Goal: Transaction & Acquisition: Purchase product/service

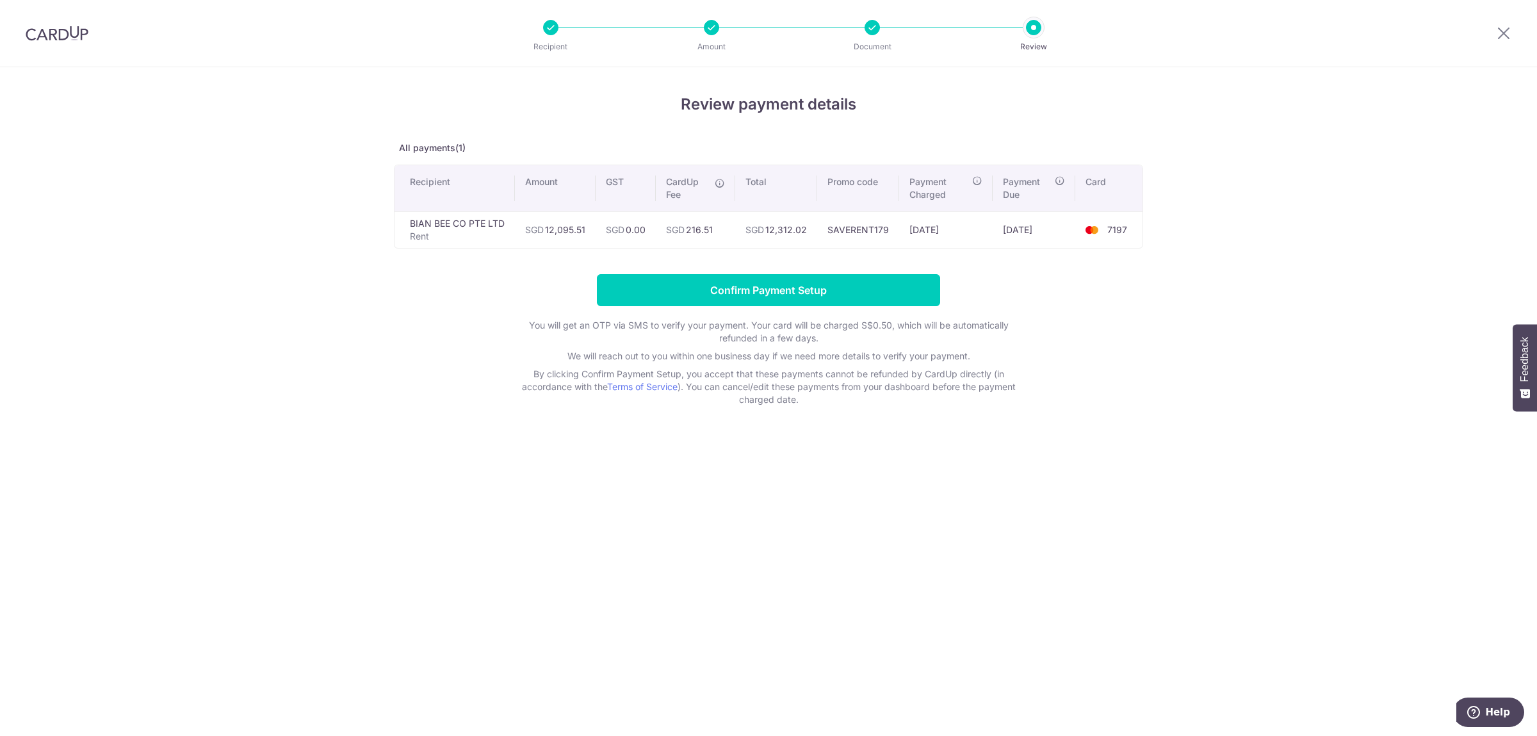
click at [809, 295] on input "Confirm Payment Setup" at bounding box center [768, 290] width 343 height 32
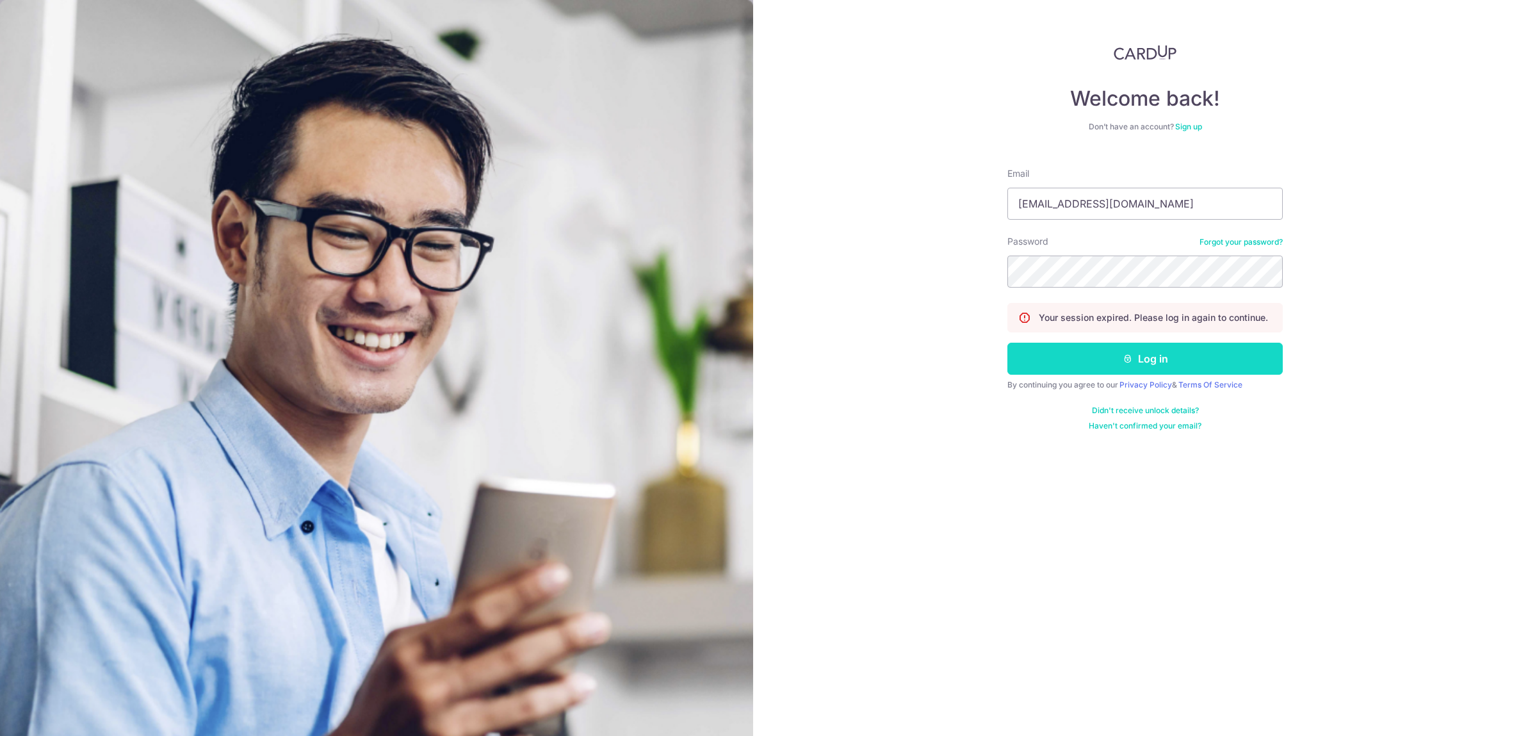
click at [1105, 364] on button "Log in" at bounding box center [1144, 359] width 275 height 32
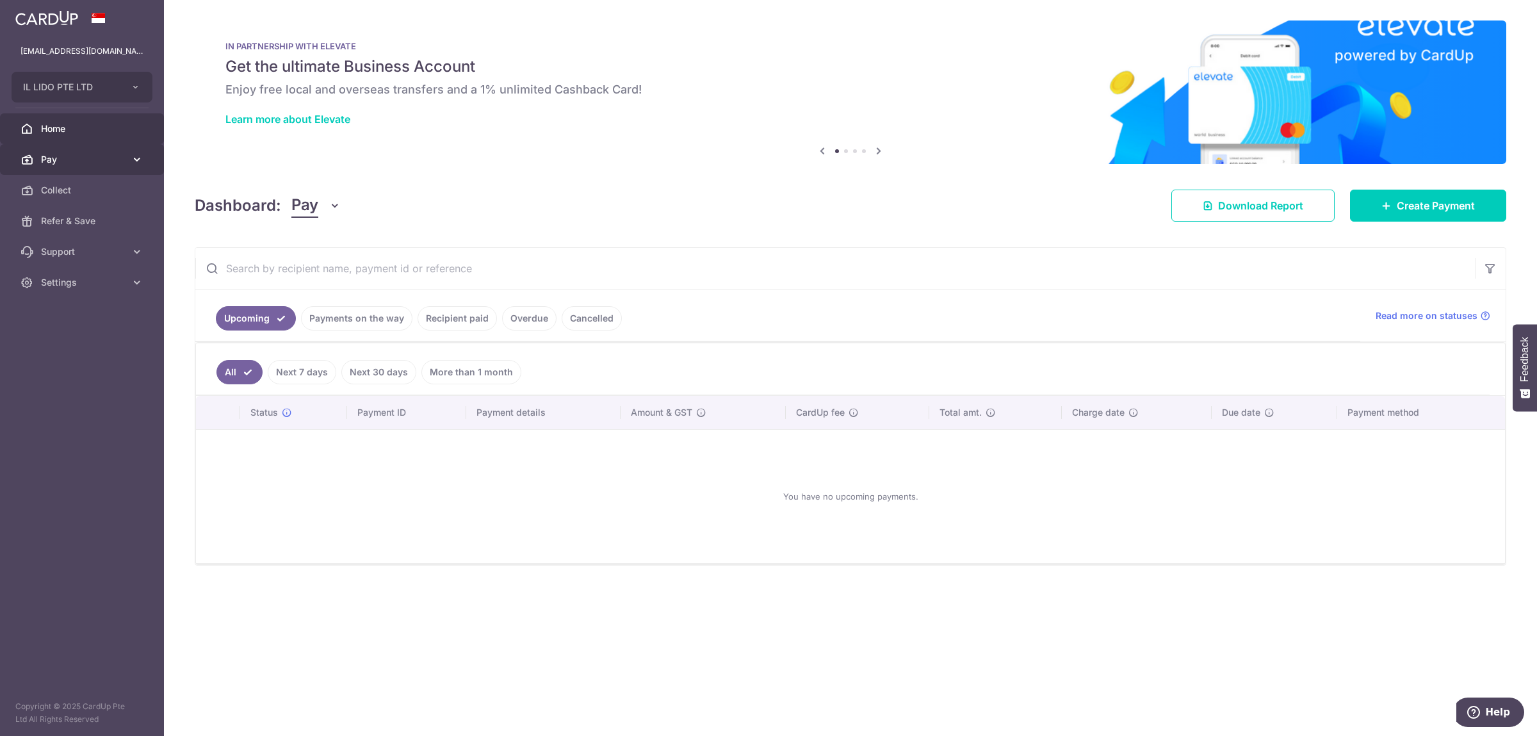
click at [79, 166] on span "Pay" at bounding box center [83, 159] width 85 height 13
click at [76, 190] on span "Payments" at bounding box center [83, 190] width 85 height 13
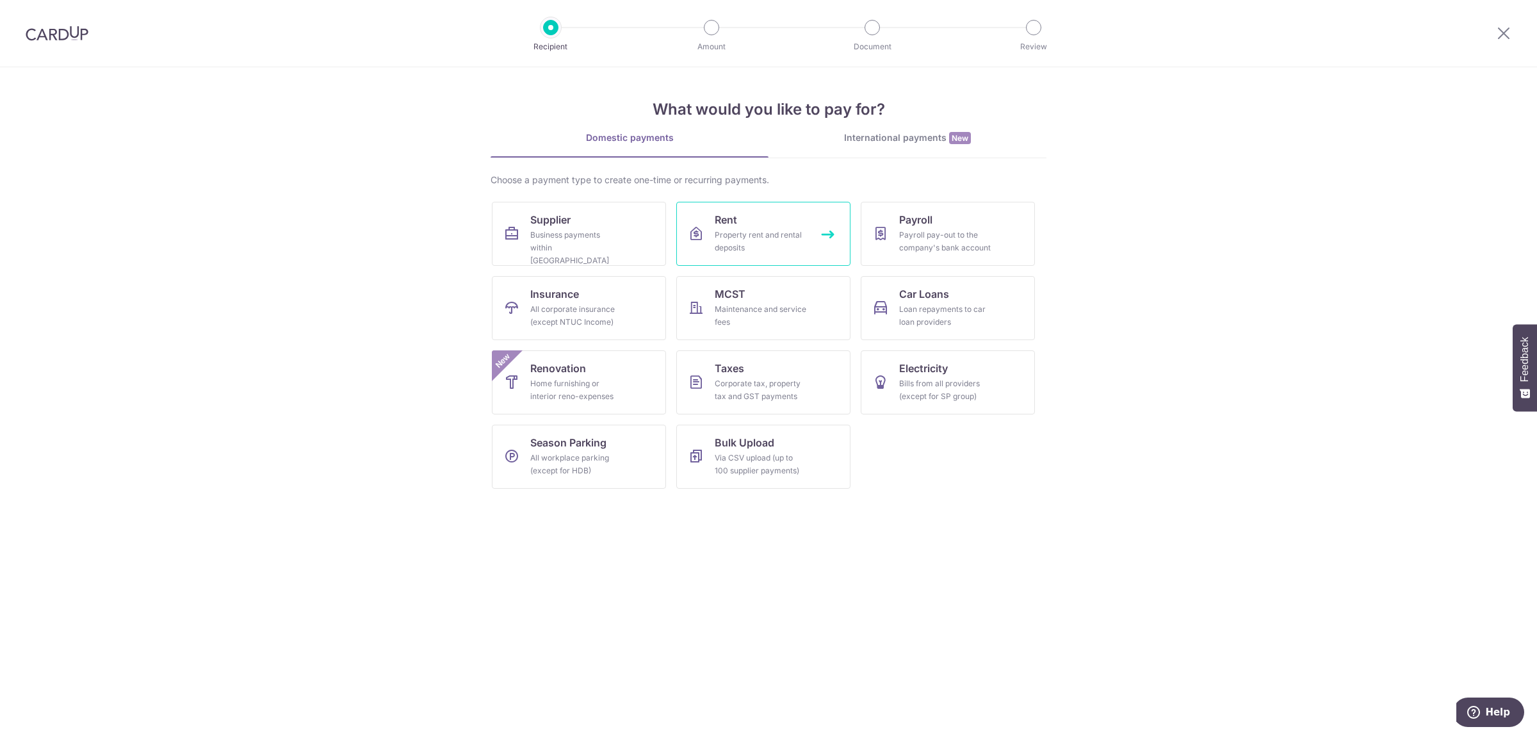
click at [738, 231] on div "Property rent and rental deposits" at bounding box center [761, 242] width 92 height 26
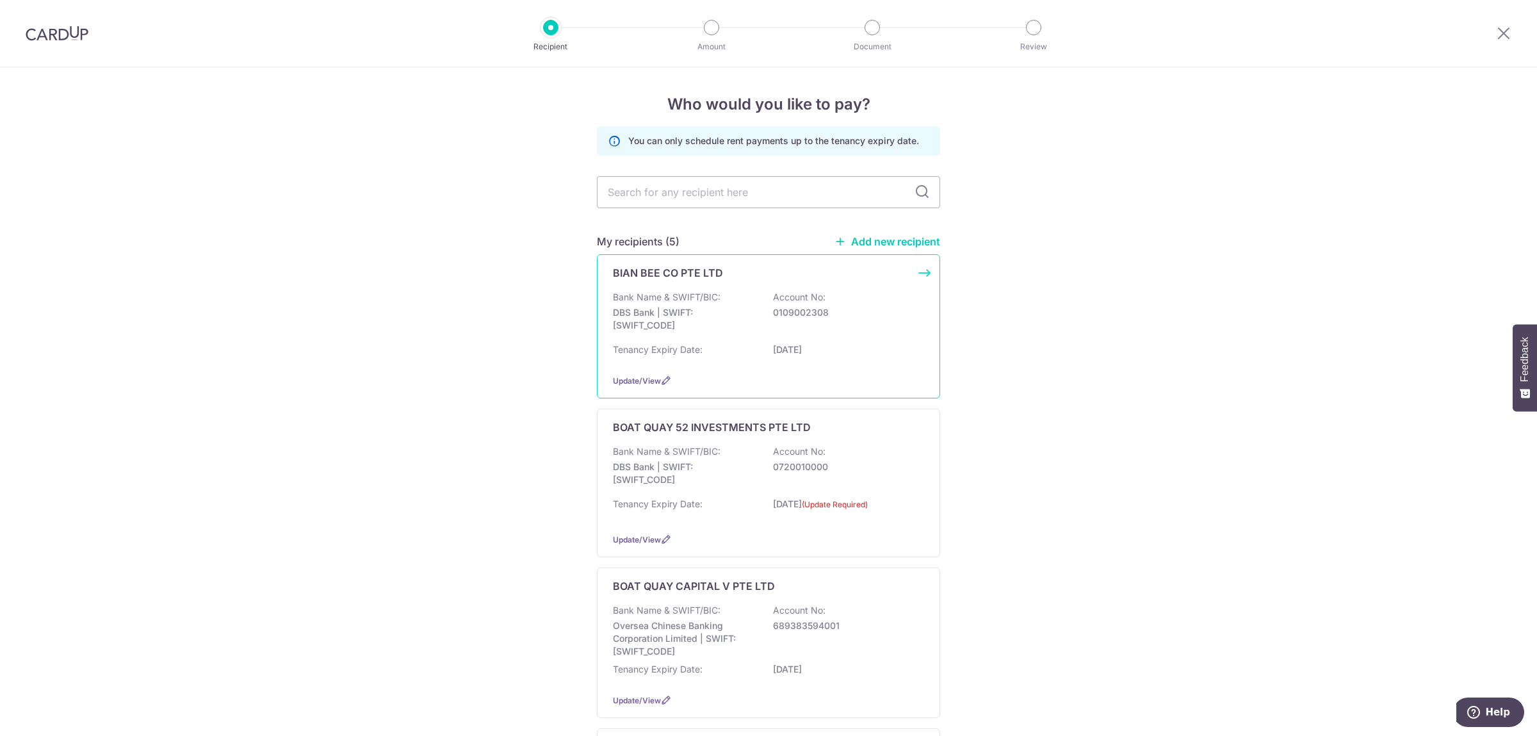
click at [704, 306] on div "Bank Name & SWIFT/BIC: DBS Bank | SWIFT: DBSSSGSGXXX Account No: 0109002308" at bounding box center [768, 314] width 311 height 47
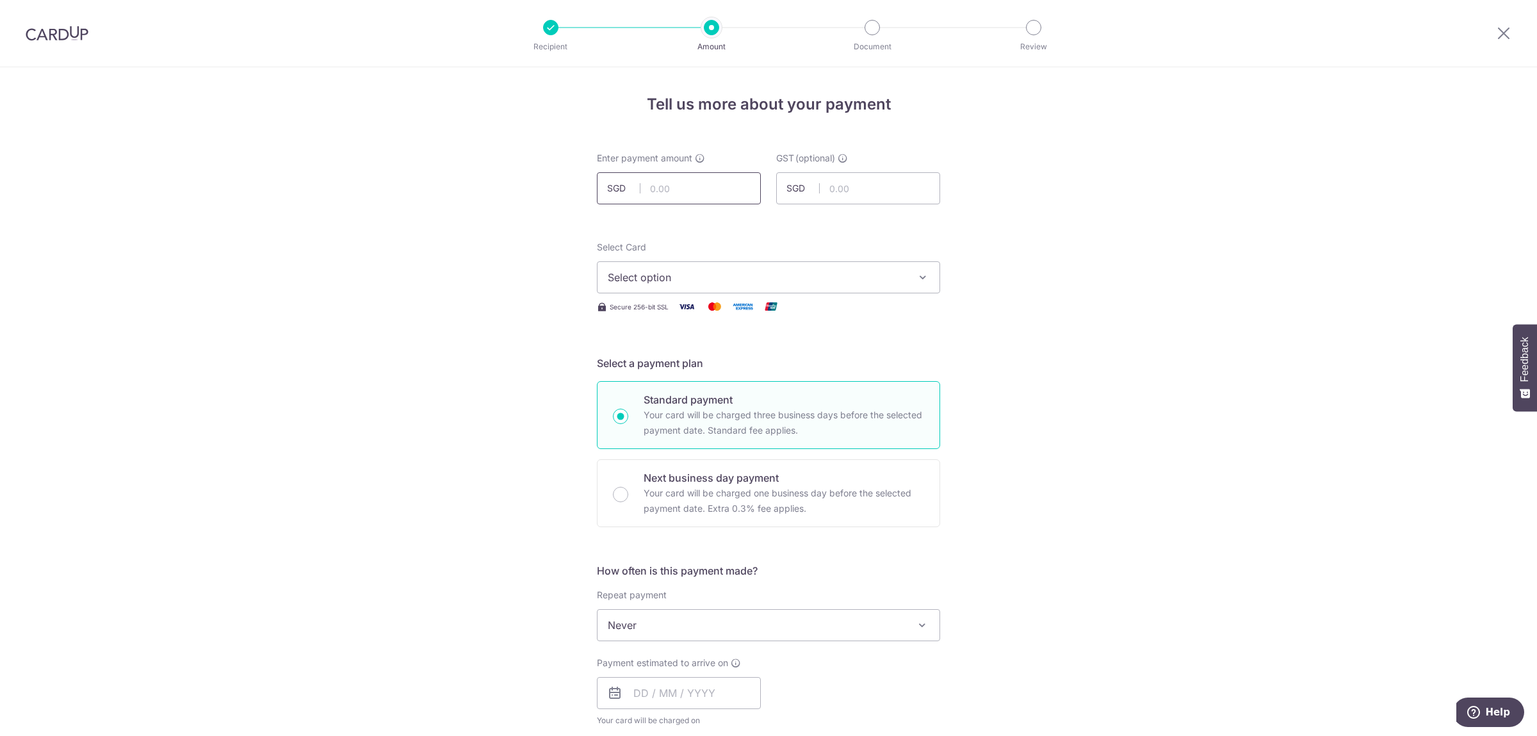
click at [669, 180] on input "text" at bounding box center [679, 188] width 164 height 32
type input "12,095.51"
click at [720, 284] on span "Select option" at bounding box center [757, 277] width 298 height 15
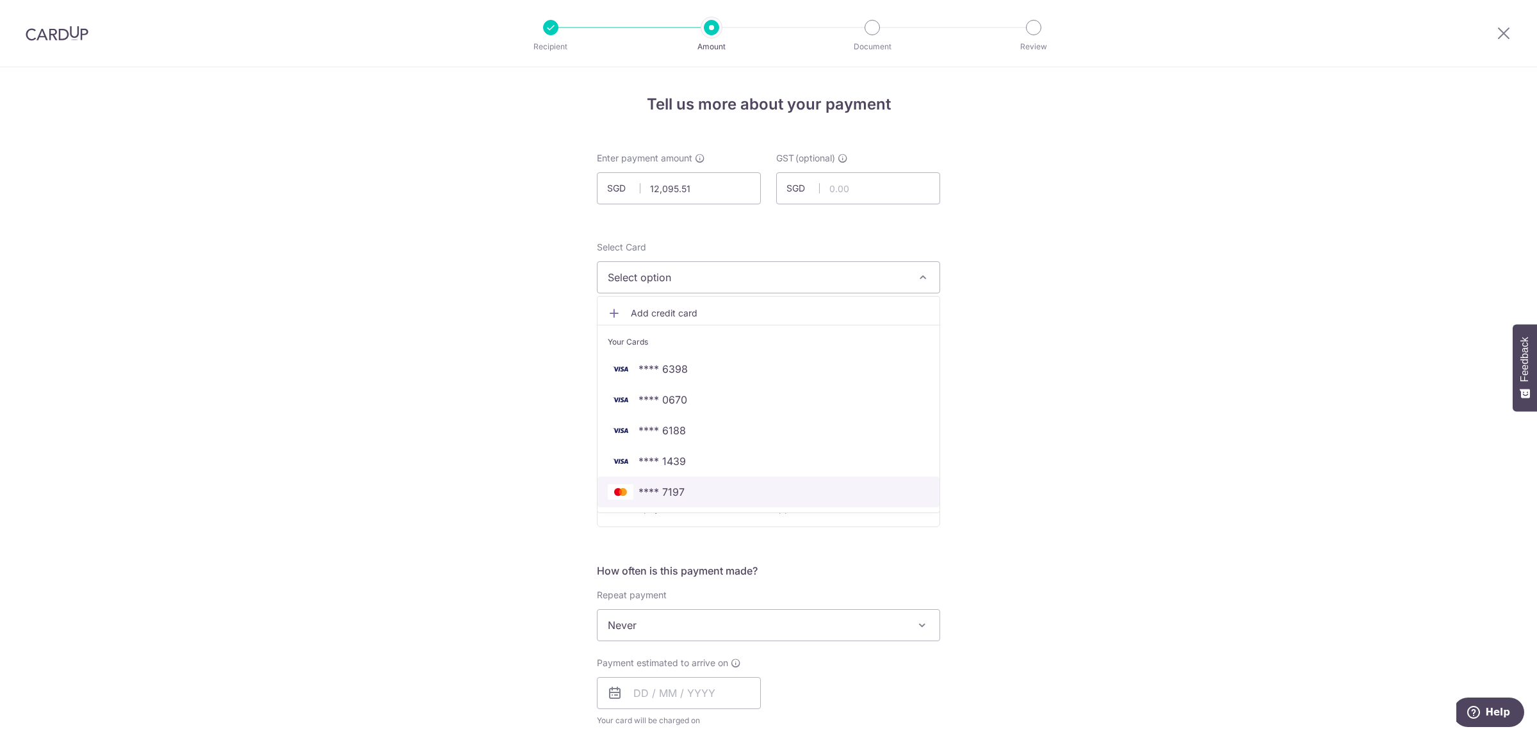
click at [675, 490] on span "**** 7197" at bounding box center [661, 491] width 46 height 15
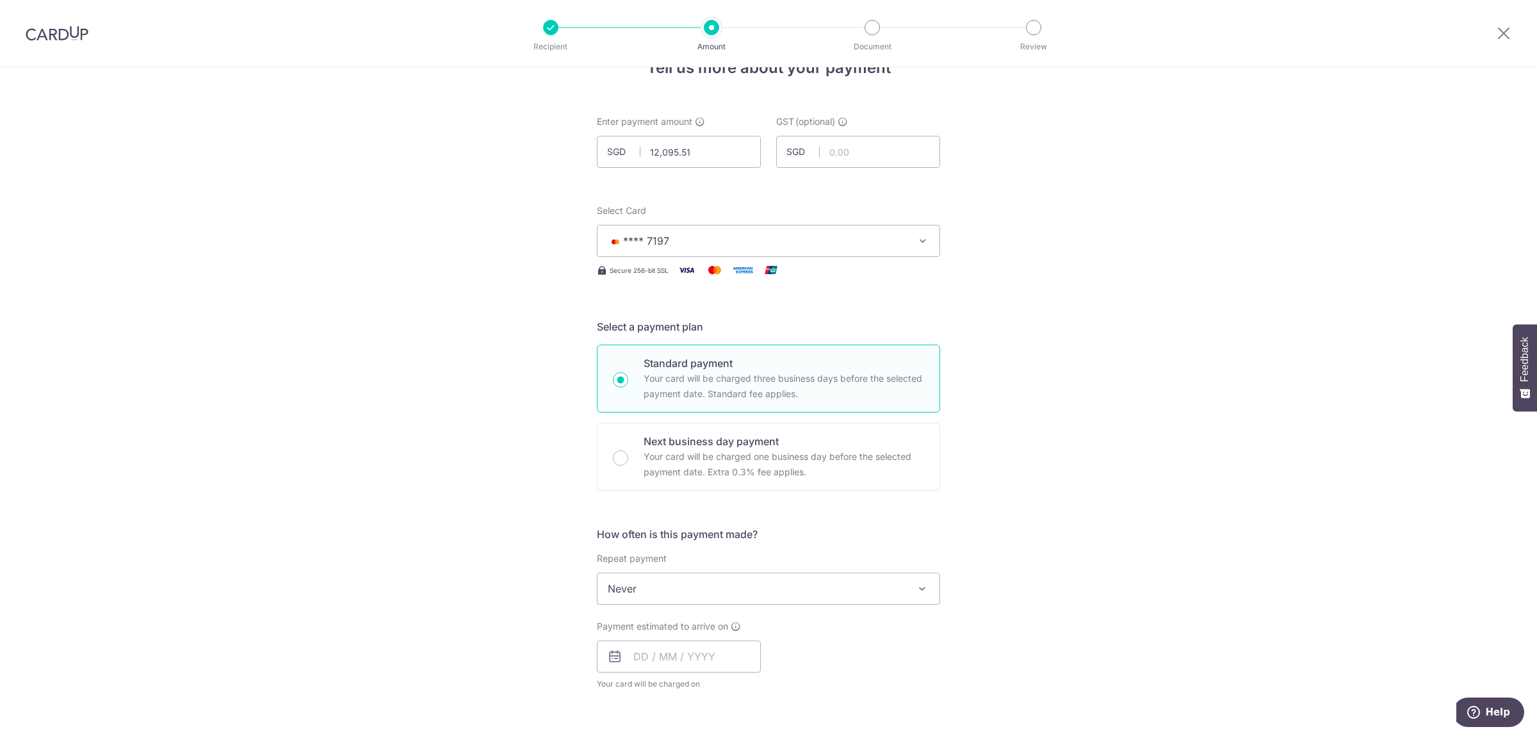
scroll to position [67, 0]
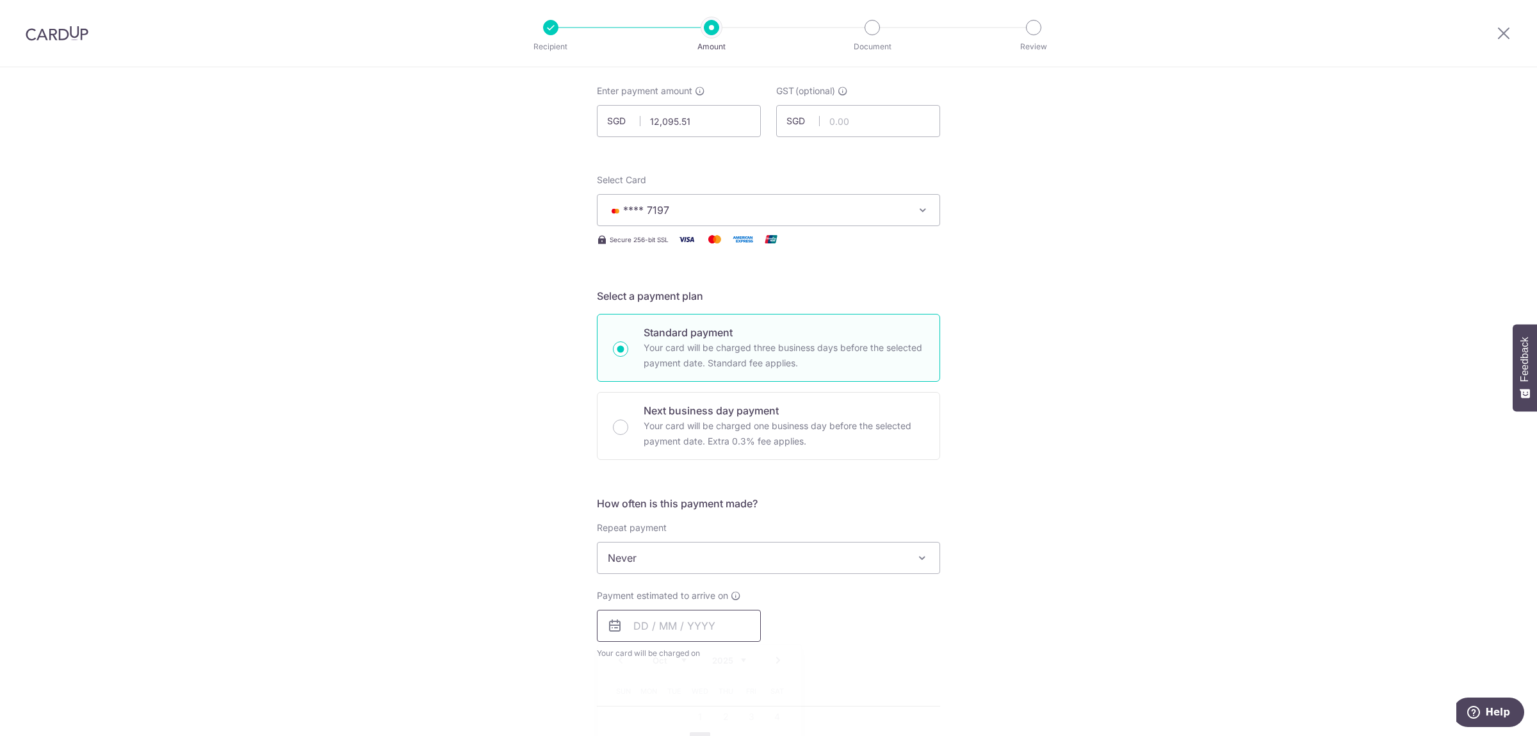
click at [630, 630] on input "text" at bounding box center [679, 626] width 164 height 32
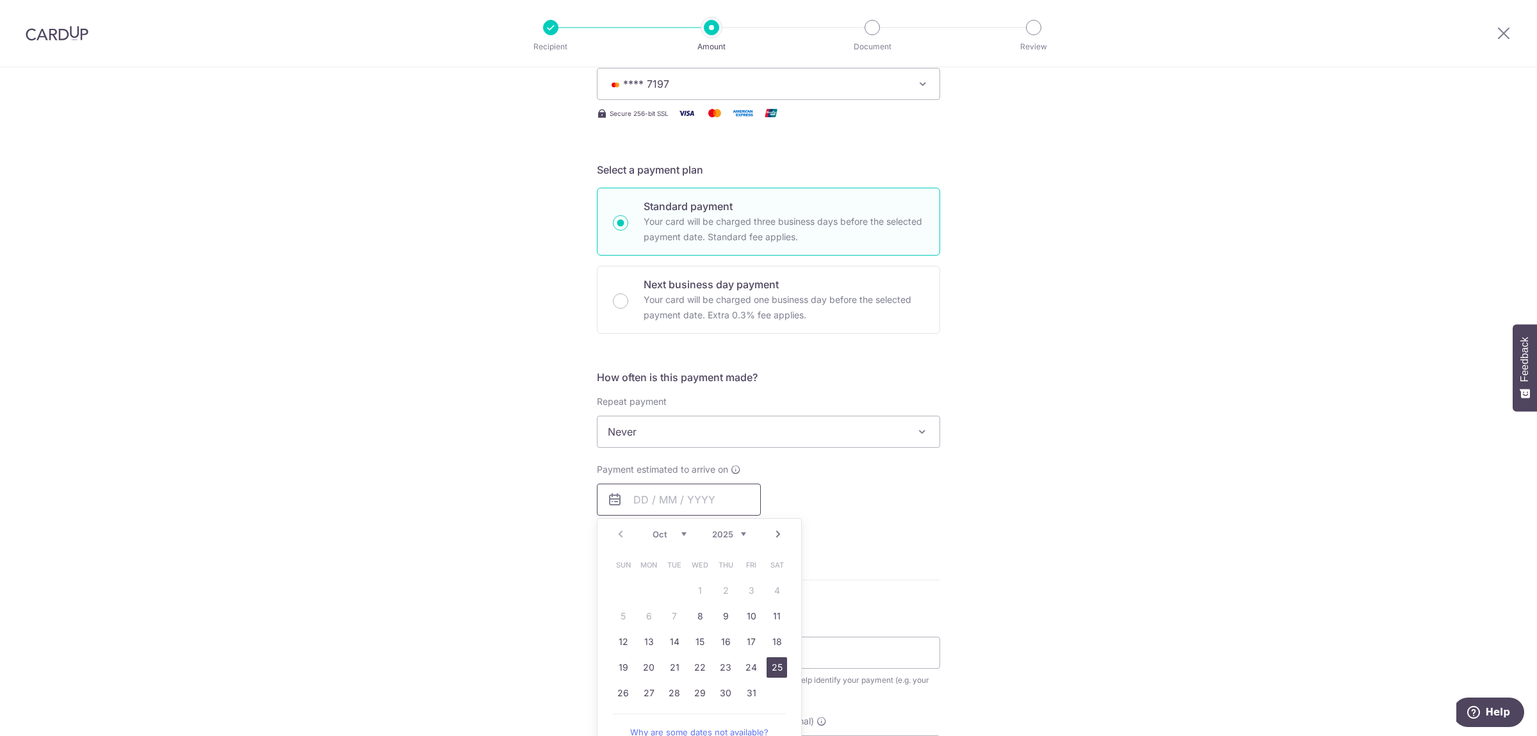
scroll to position [202, 0]
click at [701, 613] on link "8" at bounding box center [700, 607] width 20 height 20
type input "08/10/2025"
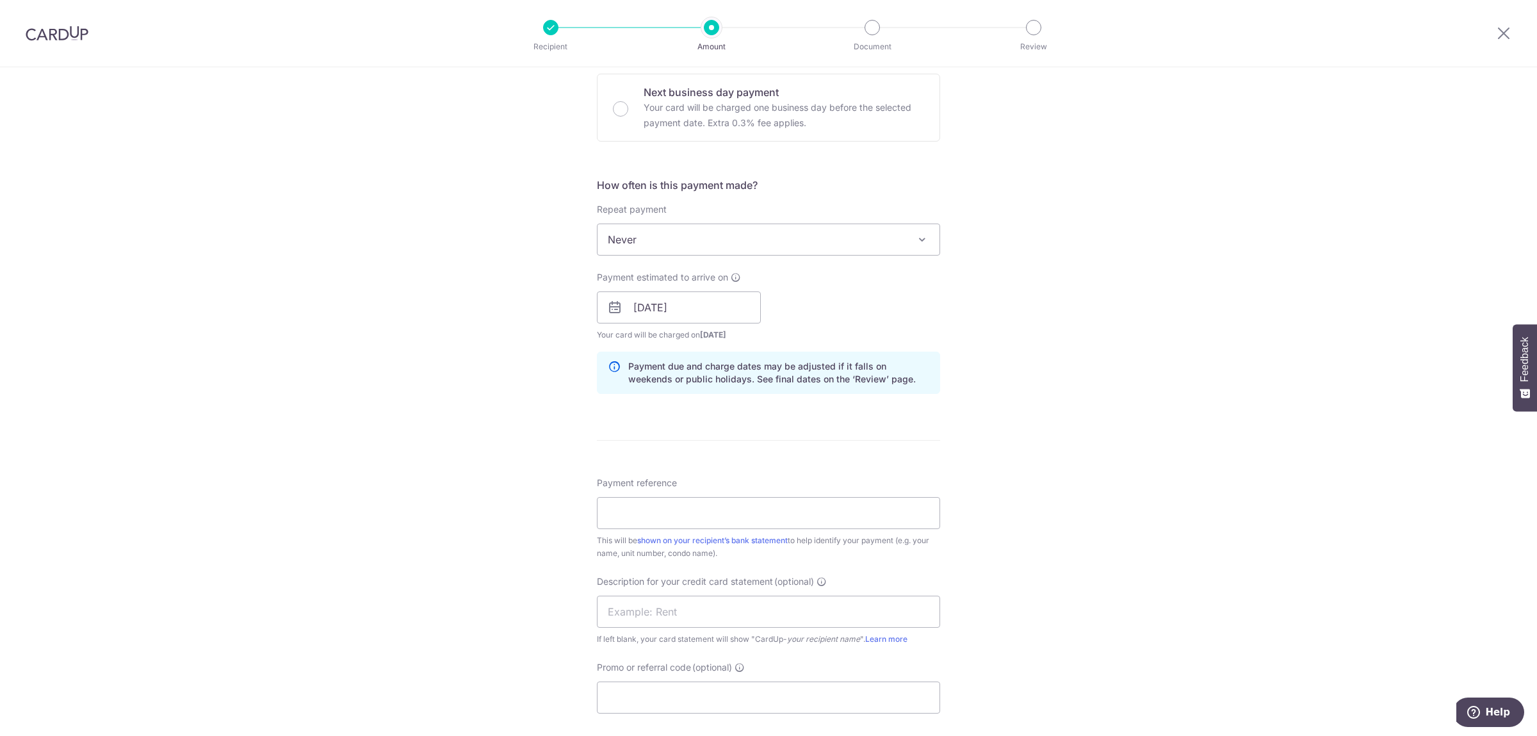
scroll to position [403, 0]
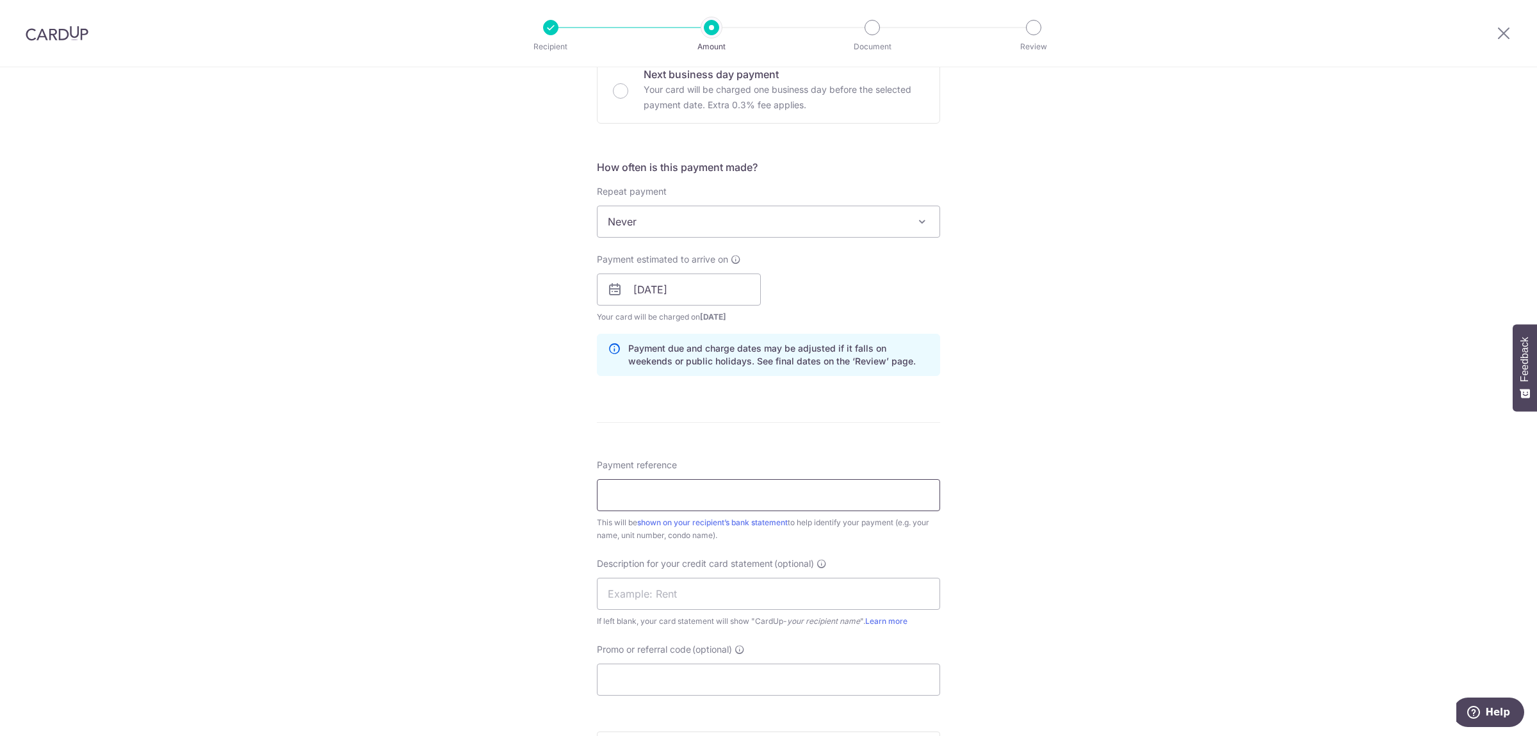
click at [665, 493] on input "Payment reference" at bounding box center [768, 495] width 343 height 32
type input "0401 OCTOBER RENT"
click at [672, 599] on input "text" at bounding box center [768, 594] width 343 height 32
type input "0401 OCT RENT"
click at [681, 676] on input "Promo or referral code (optional)" at bounding box center [768, 679] width 343 height 32
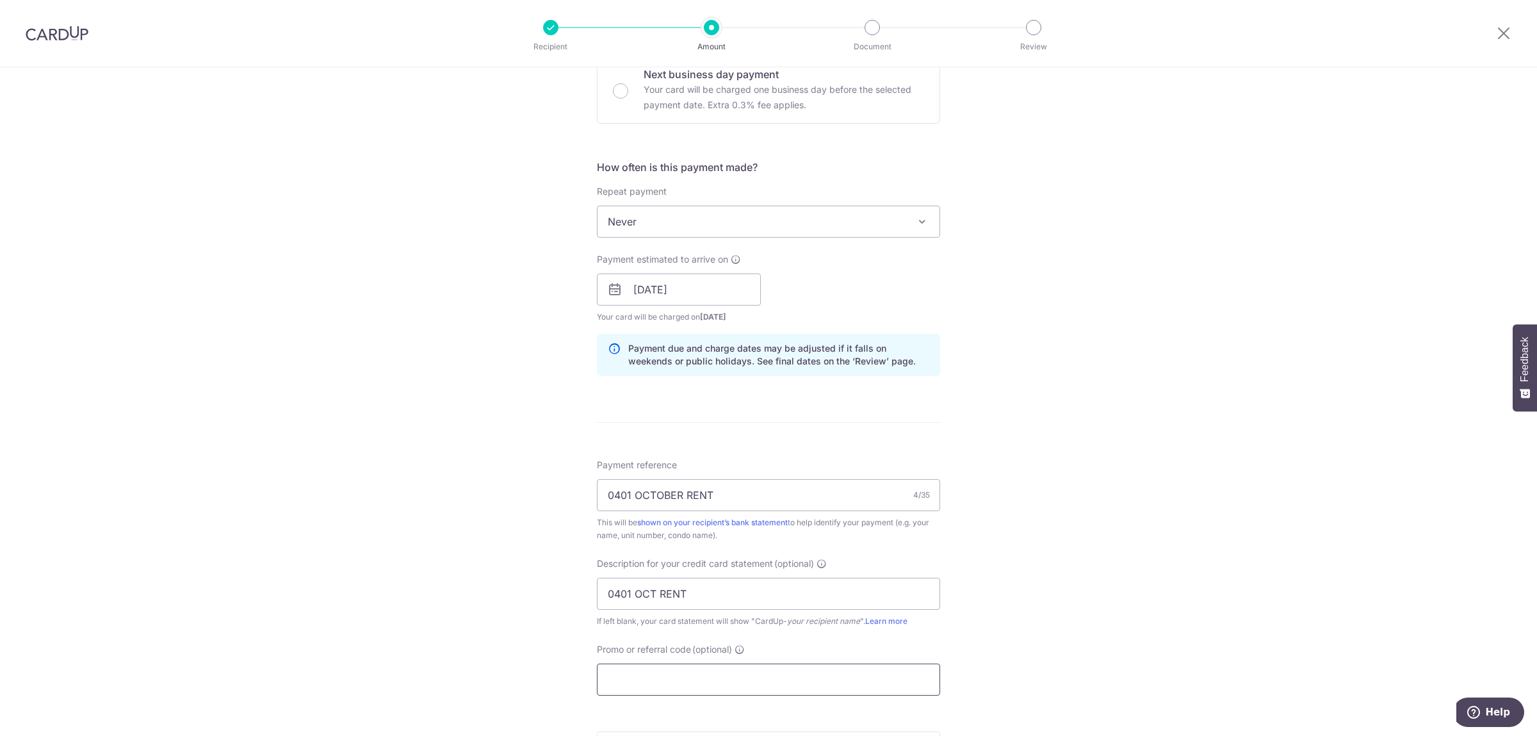
scroll to position [605, 0]
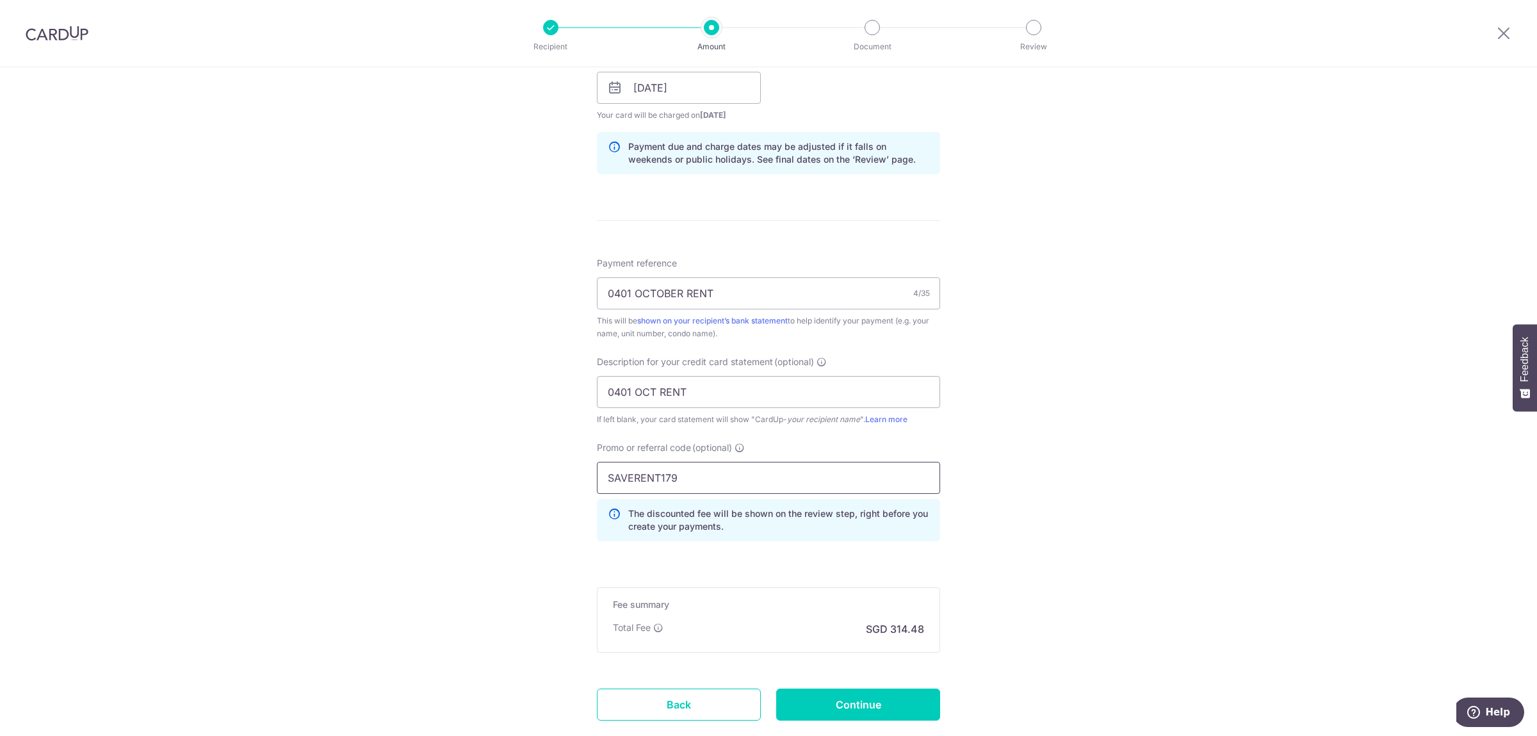
type input "SAVERENT179"
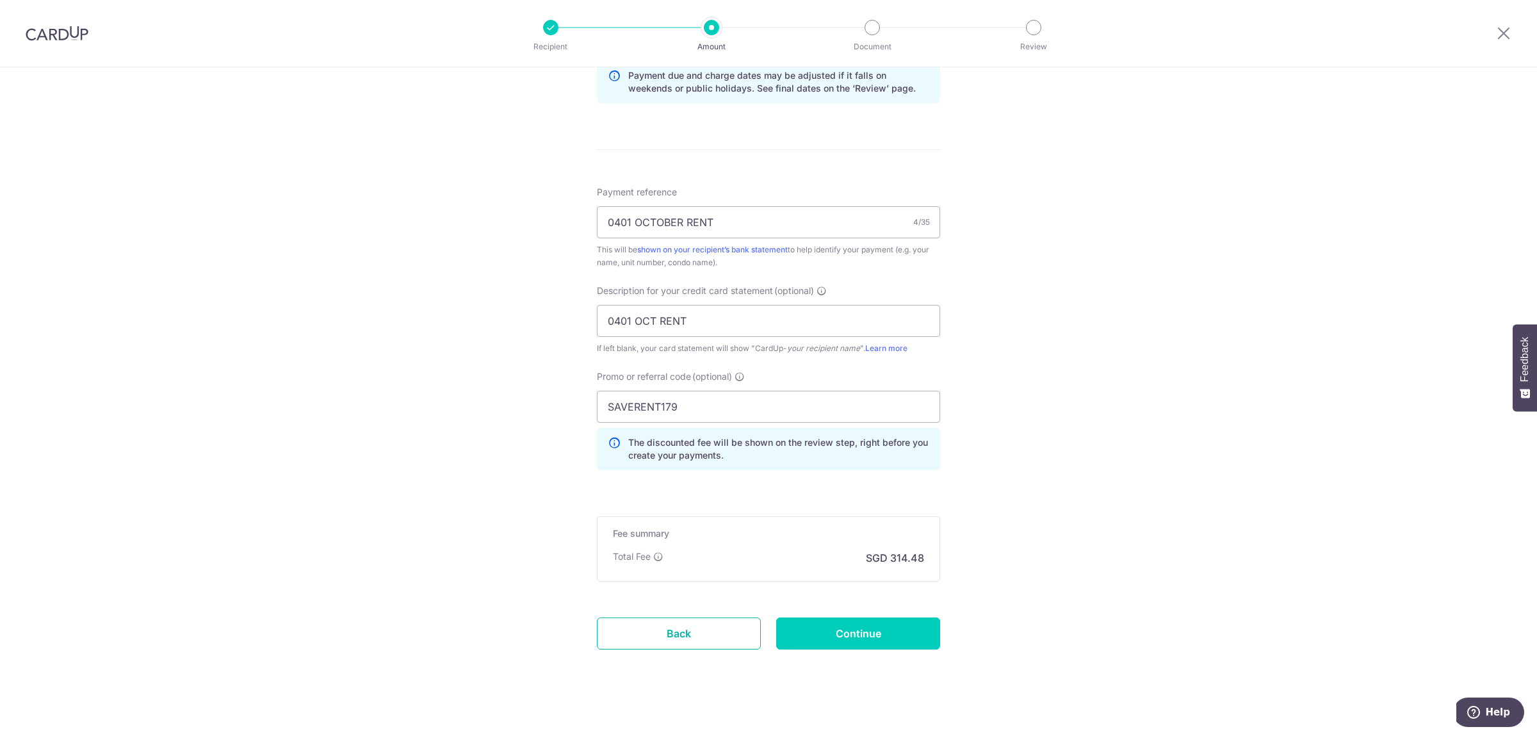
scroll to position [688, 0]
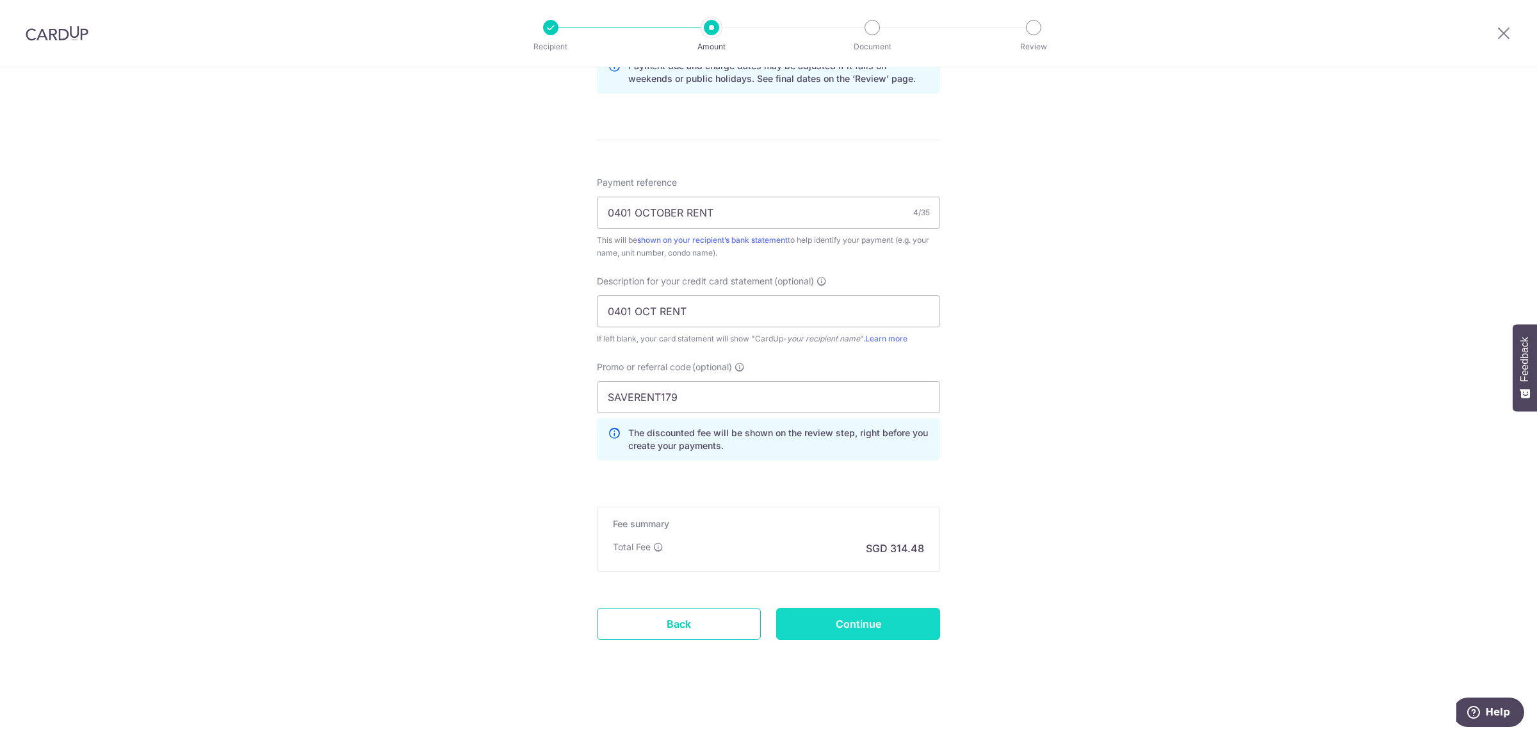
click at [863, 615] on input "Continue" at bounding box center [858, 624] width 164 height 32
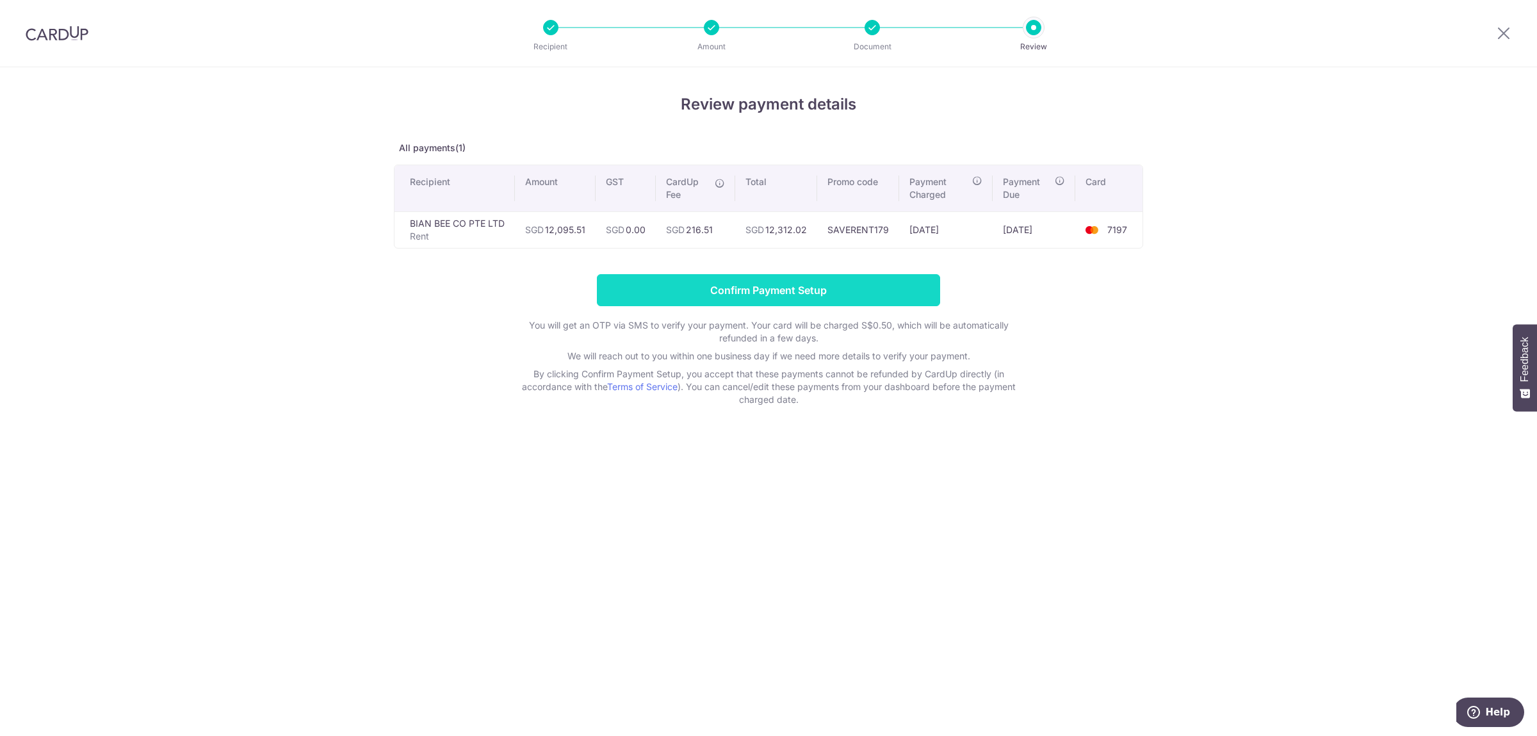
click at [905, 284] on input "Confirm Payment Setup" at bounding box center [768, 290] width 343 height 32
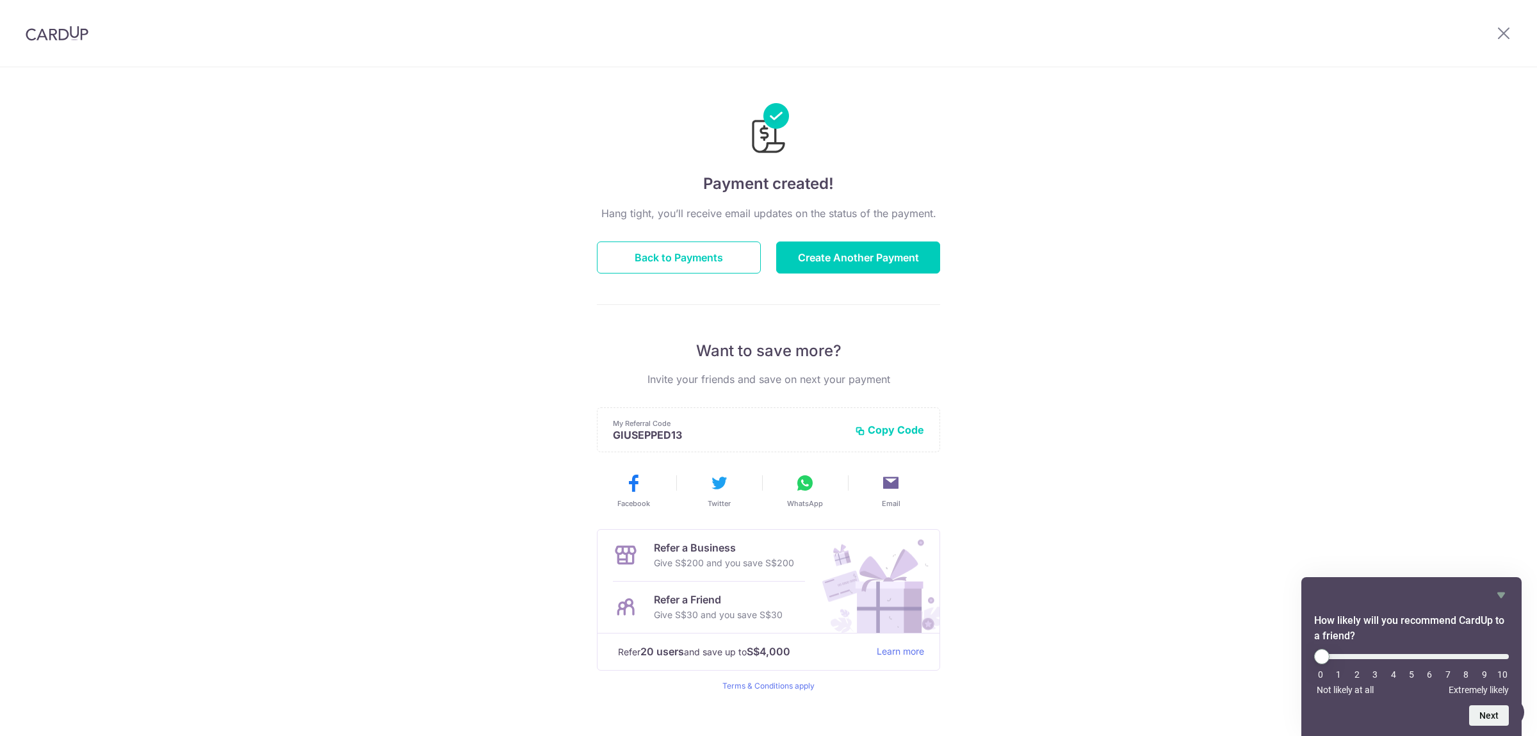
click at [1259, 157] on div "Payment created! Hang tight, you’ll receive email updates on the status of the …" at bounding box center [768, 409] width 1537 height 684
click at [921, 268] on button "Create Another Payment" at bounding box center [858, 257] width 164 height 32
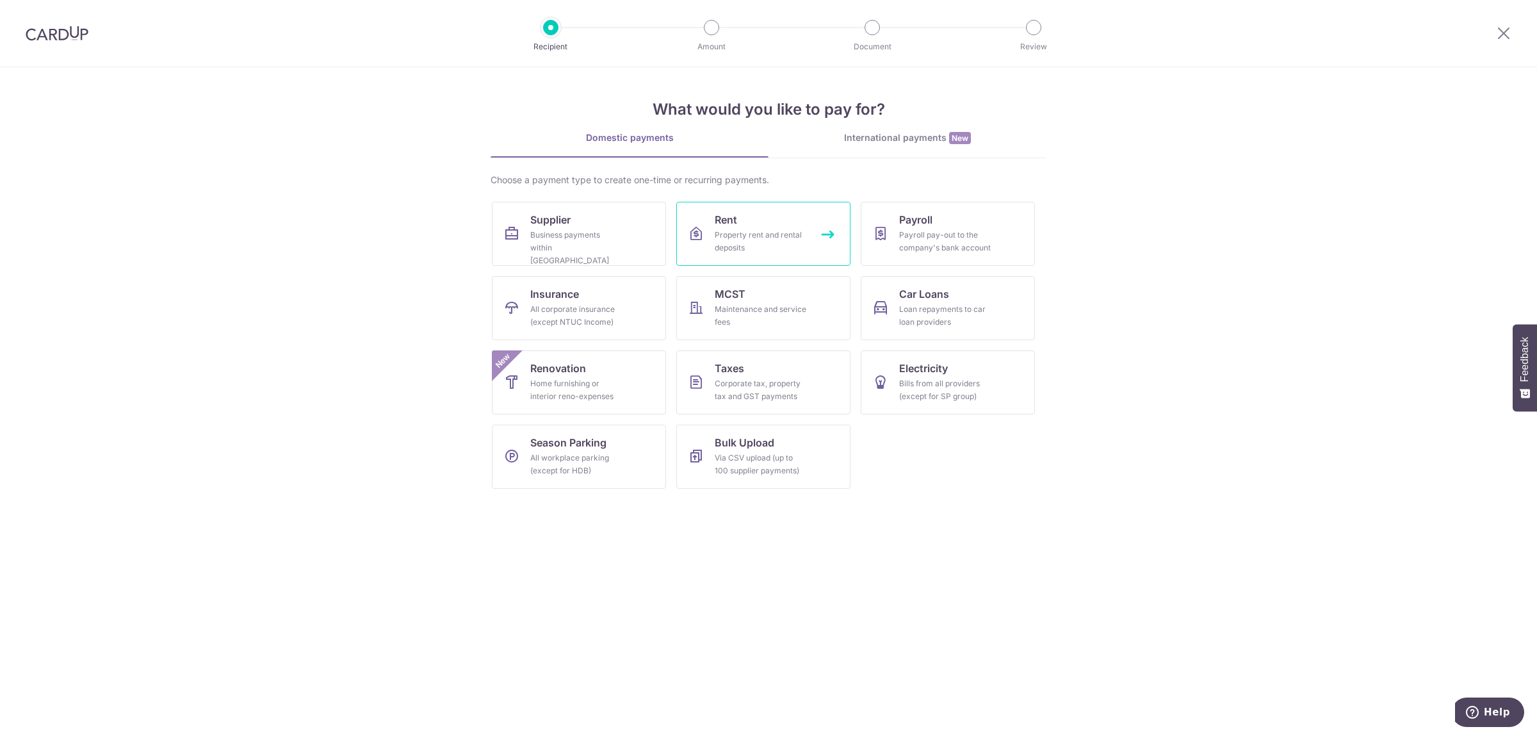
click at [767, 231] on div "Property rent and rental deposits" at bounding box center [761, 242] width 92 height 26
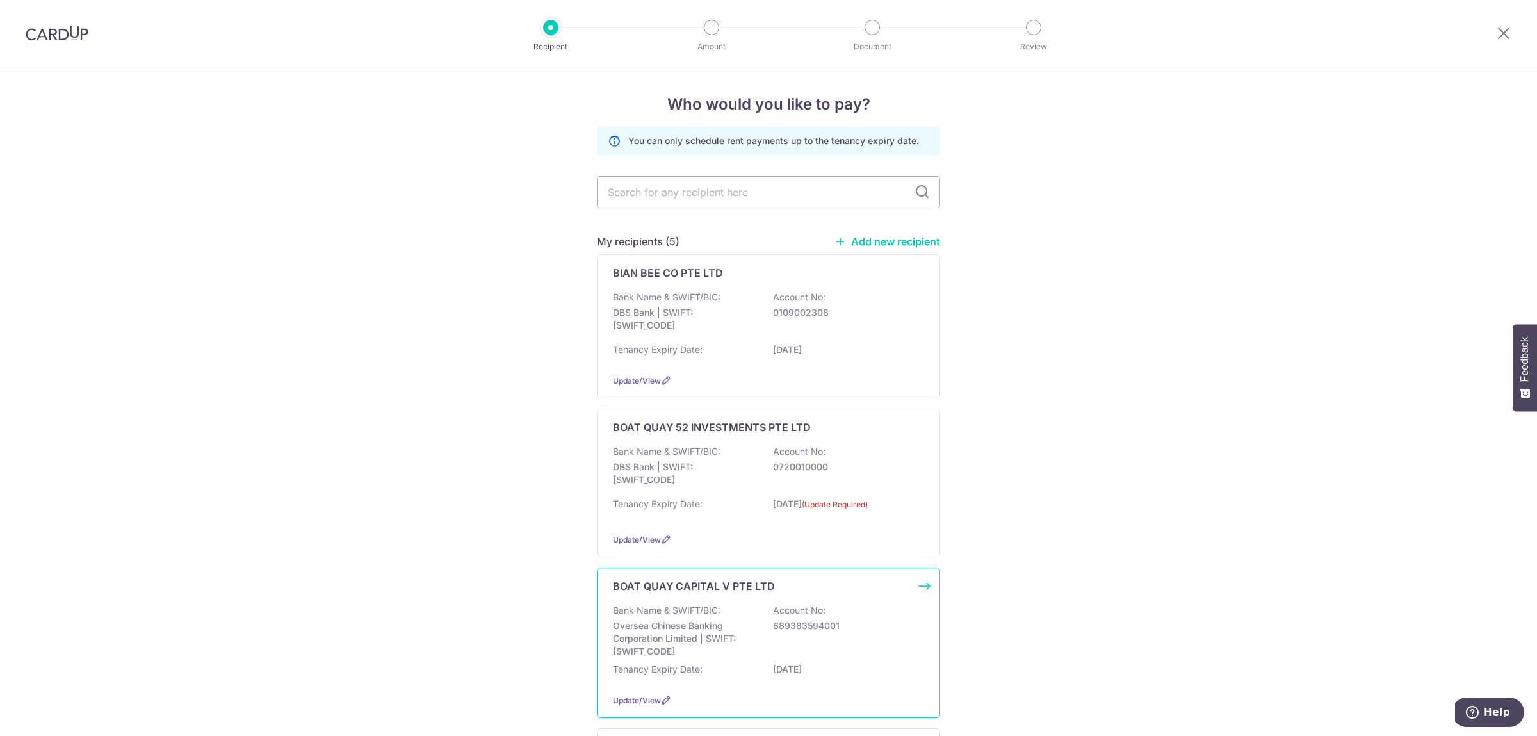
click at [765, 594] on p "BOAT QUAY CAPITAL V PTE LTD" at bounding box center [694, 585] width 162 height 15
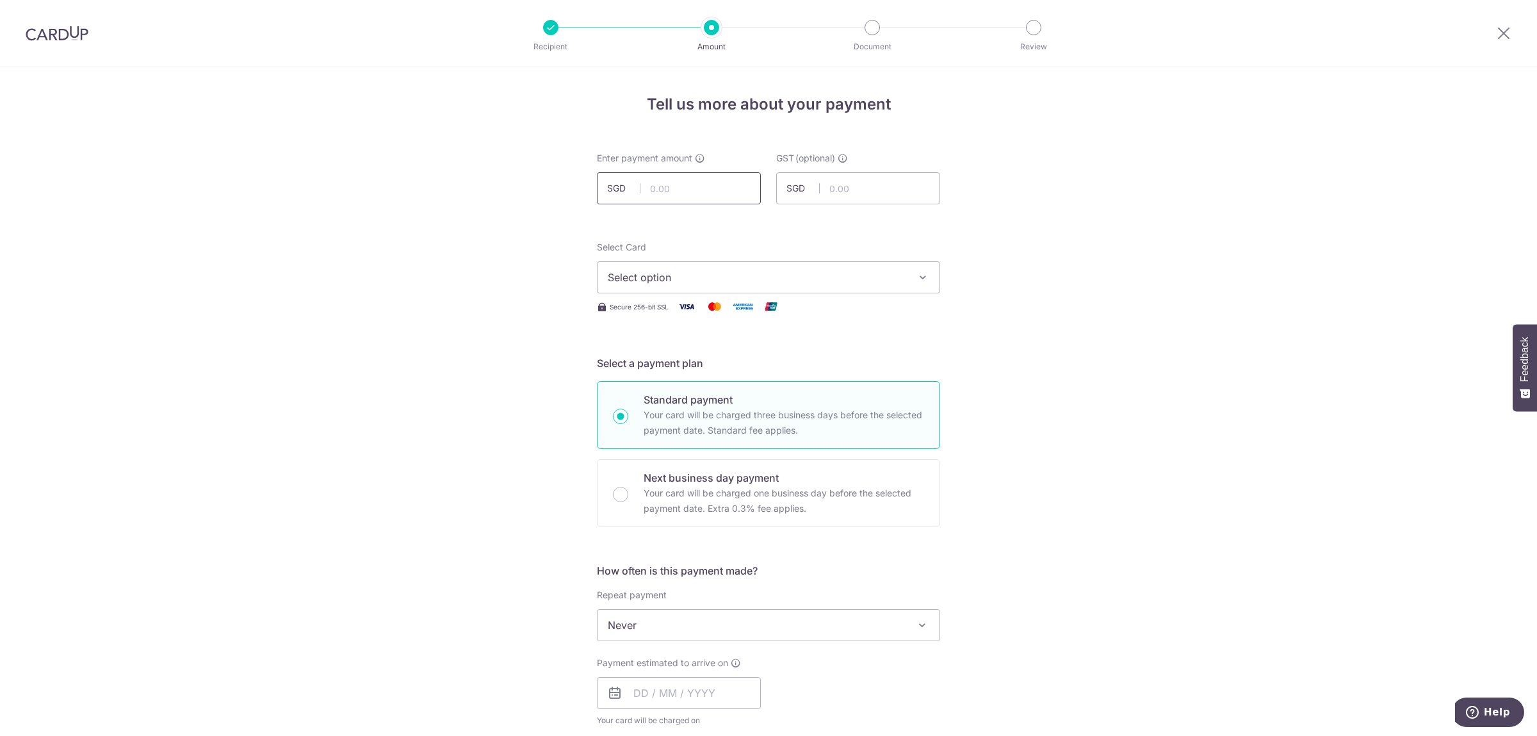
click at [668, 183] on input "text" at bounding box center [679, 188] width 164 height 32
type input "18,000.00"
click at [672, 271] on span "Select option" at bounding box center [757, 277] width 298 height 15
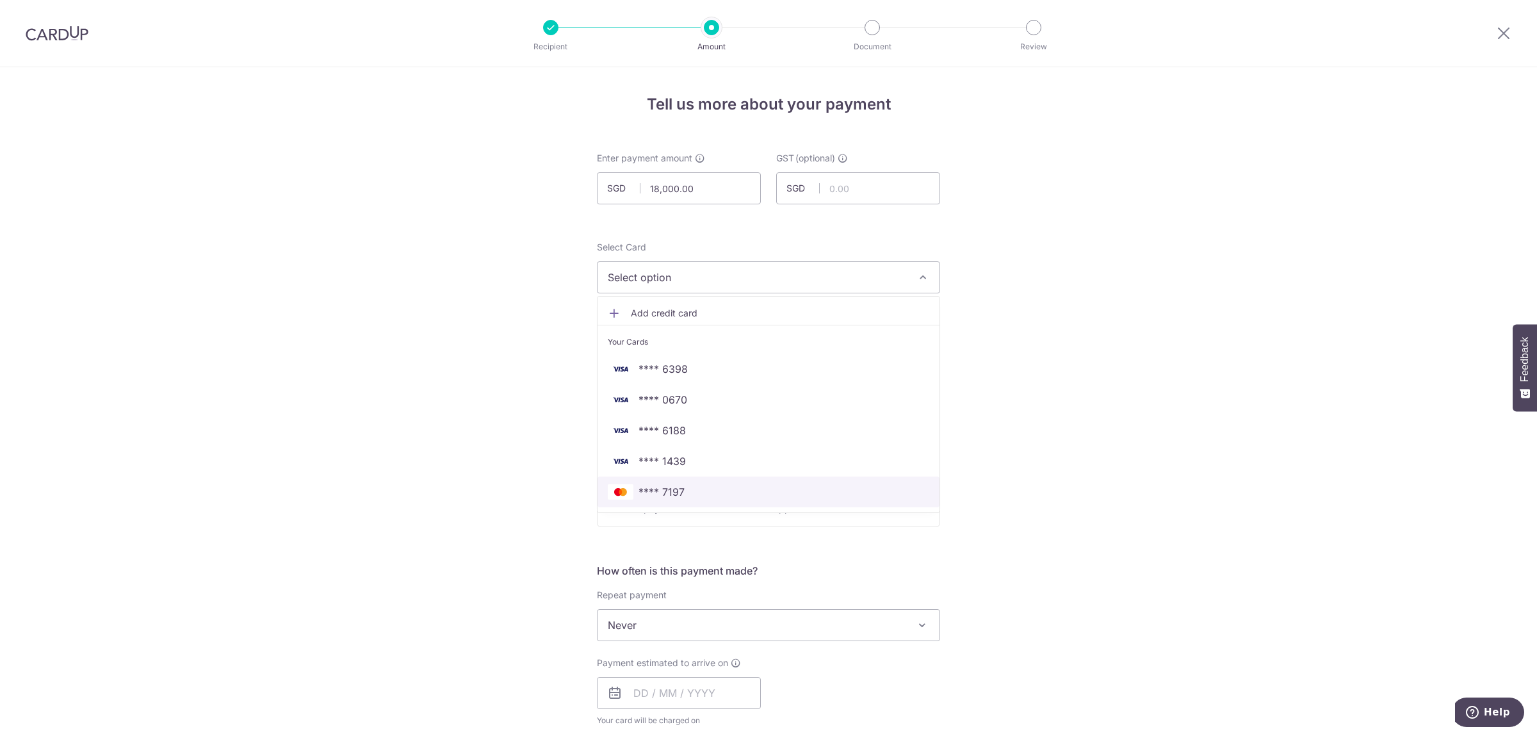
click at [717, 492] on span "**** 7197" at bounding box center [768, 491] width 321 height 15
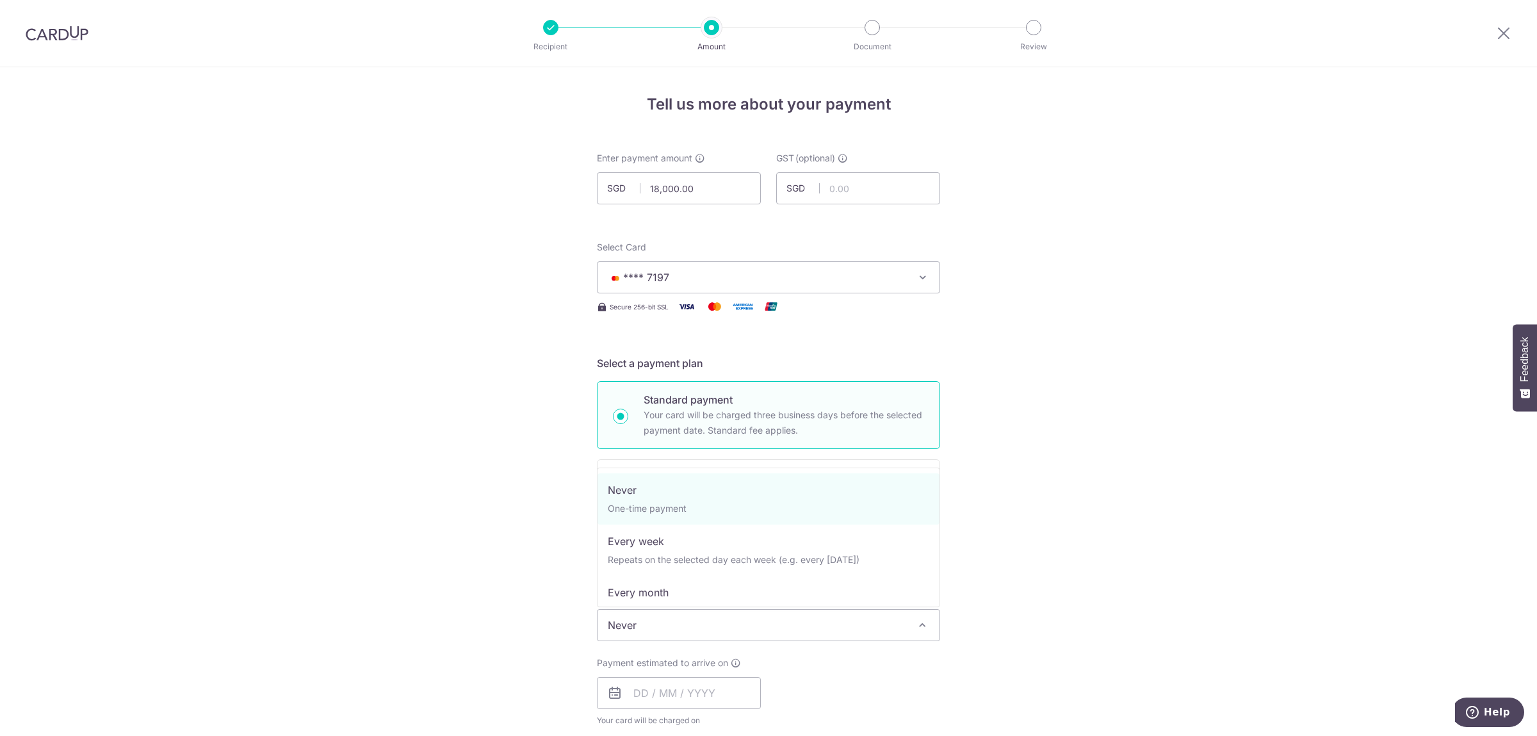
click at [674, 622] on span "Never" at bounding box center [768, 625] width 342 height 31
click at [1161, 588] on div "Tell us more about your payment Enter payment amount SGD 18,000.00 18000.00 GST…" at bounding box center [768, 689] width 1537 height 1244
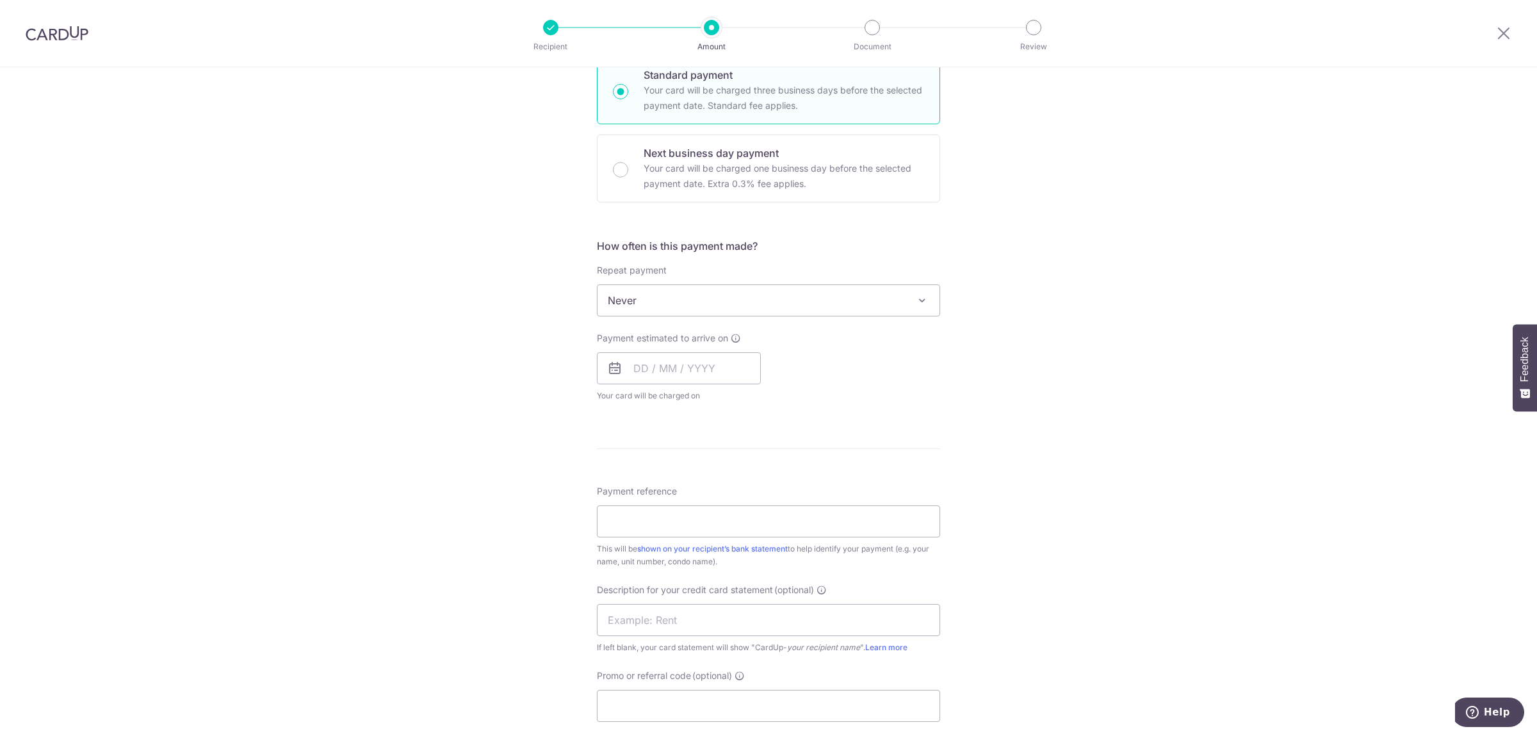
scroll to position [336, 0]
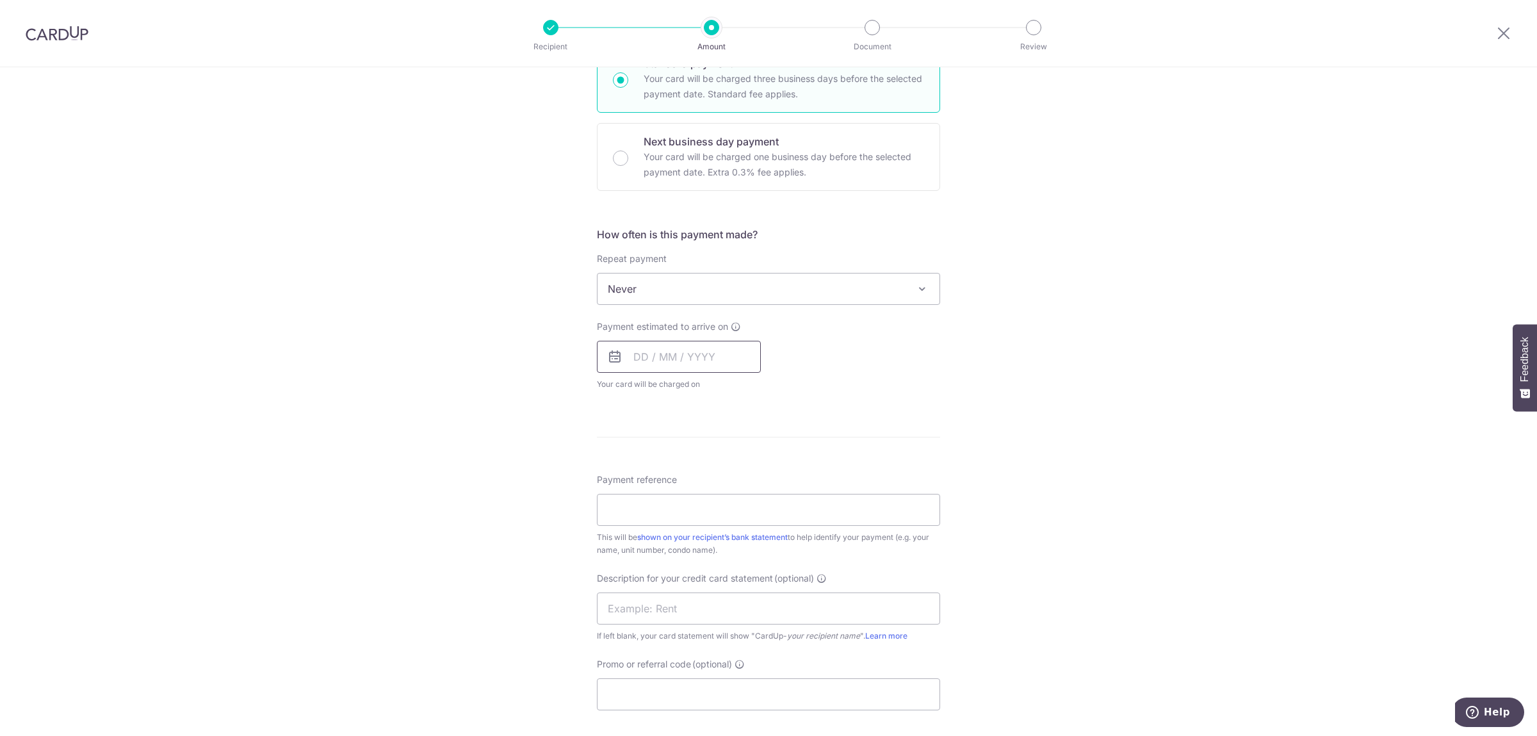
click at [673, 361] on input "text" at bounding box center [679, 357] width 164 height 32
click at [701, 473] on link "8" at bounding box center [700, 473] width 20 height 20
type input "[DATE]"
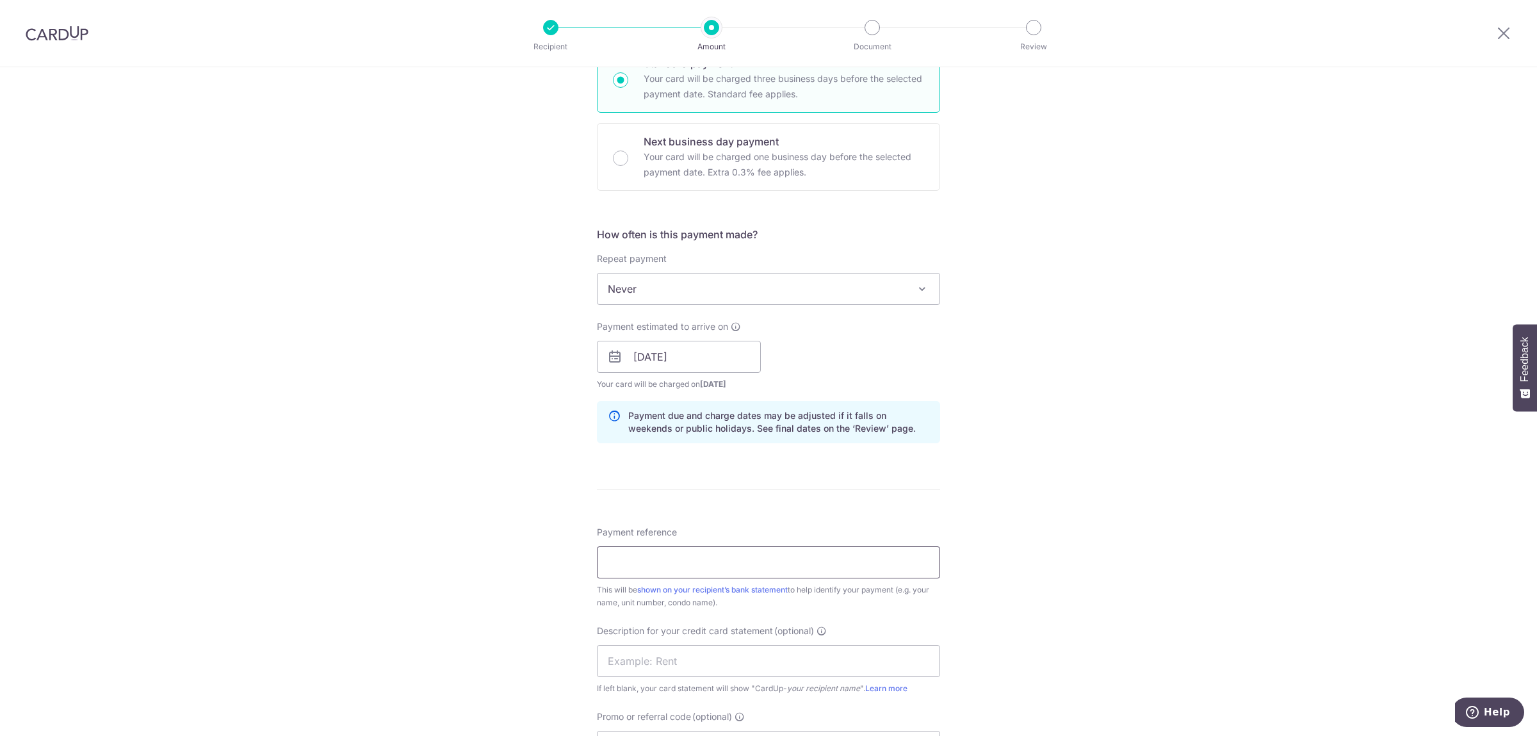
click at [646, 559] on input "Payment reference" at bounding box center [768, 562] width 343 height 32
drag, startPoint x: 720, startPoint y: 567, endPoint x: 533, endPoint y: 571, distance: 186.4
click at [597, 571] on input "SB RENTAL [DATE]" at bounding box center [768, 562] width 343 height 32
type input "SB RENTAL [DATE]"
click at [713, 663] on input "text" at bounding box center [768, 661] width 343 height 32
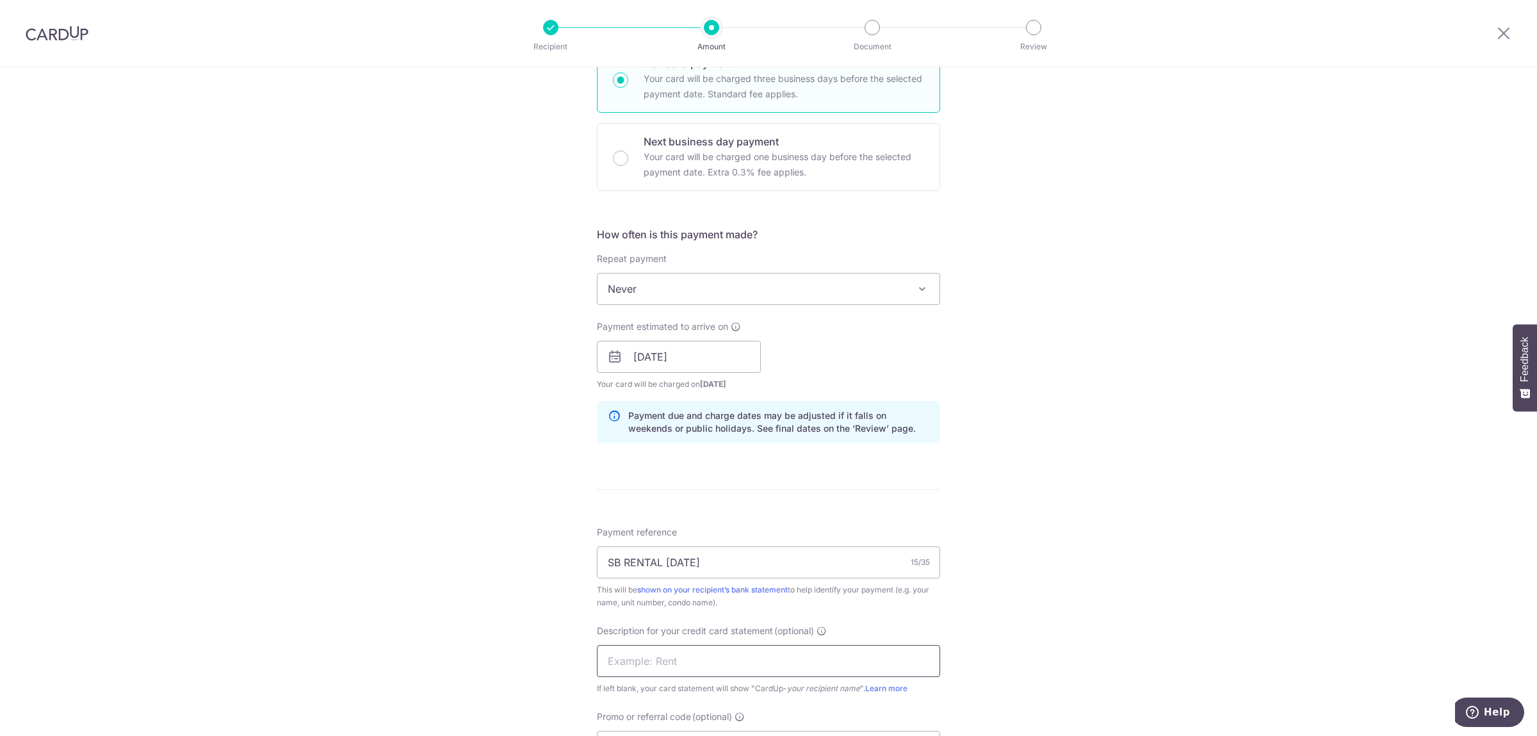
paste input "SB RENTAL [DATE]"
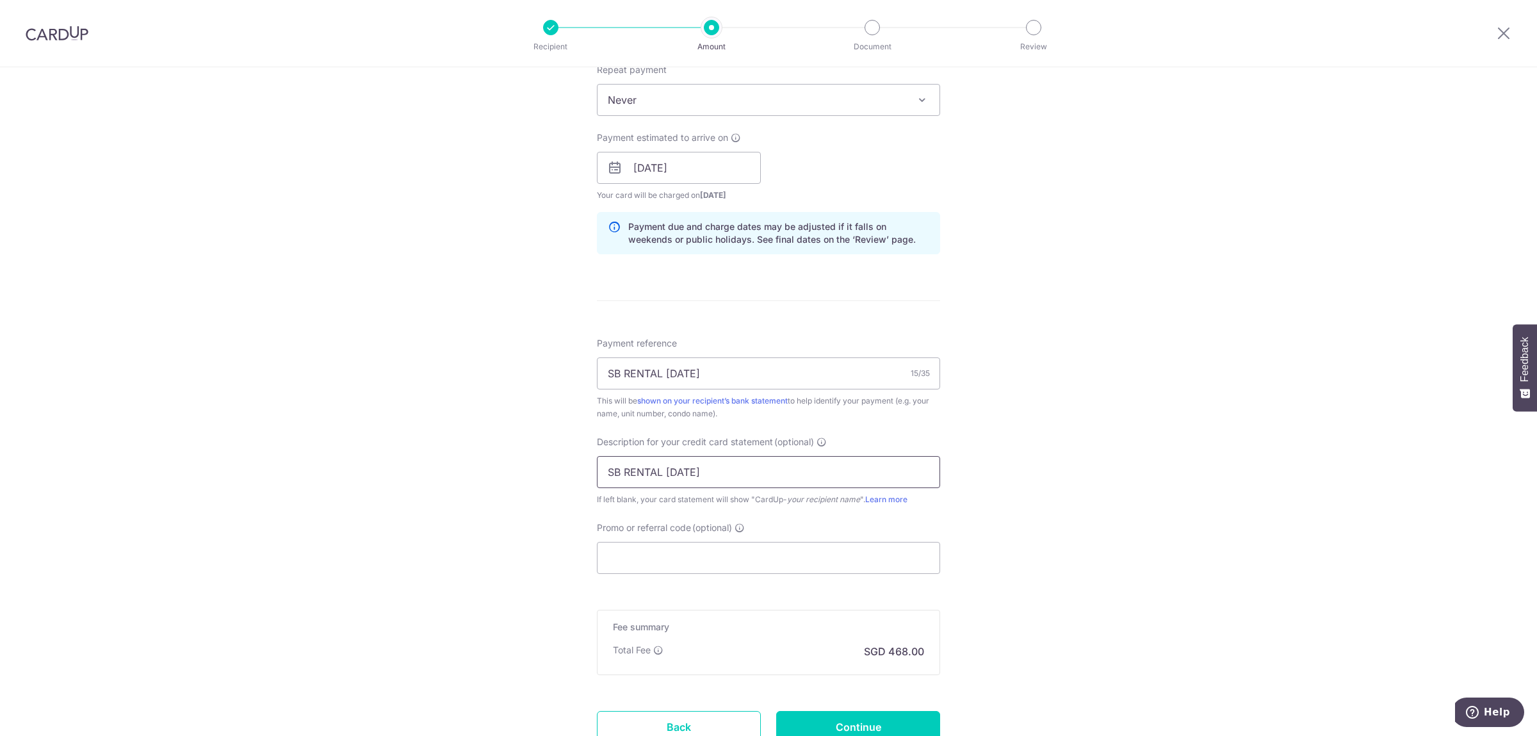
scroll to position [605, 0]
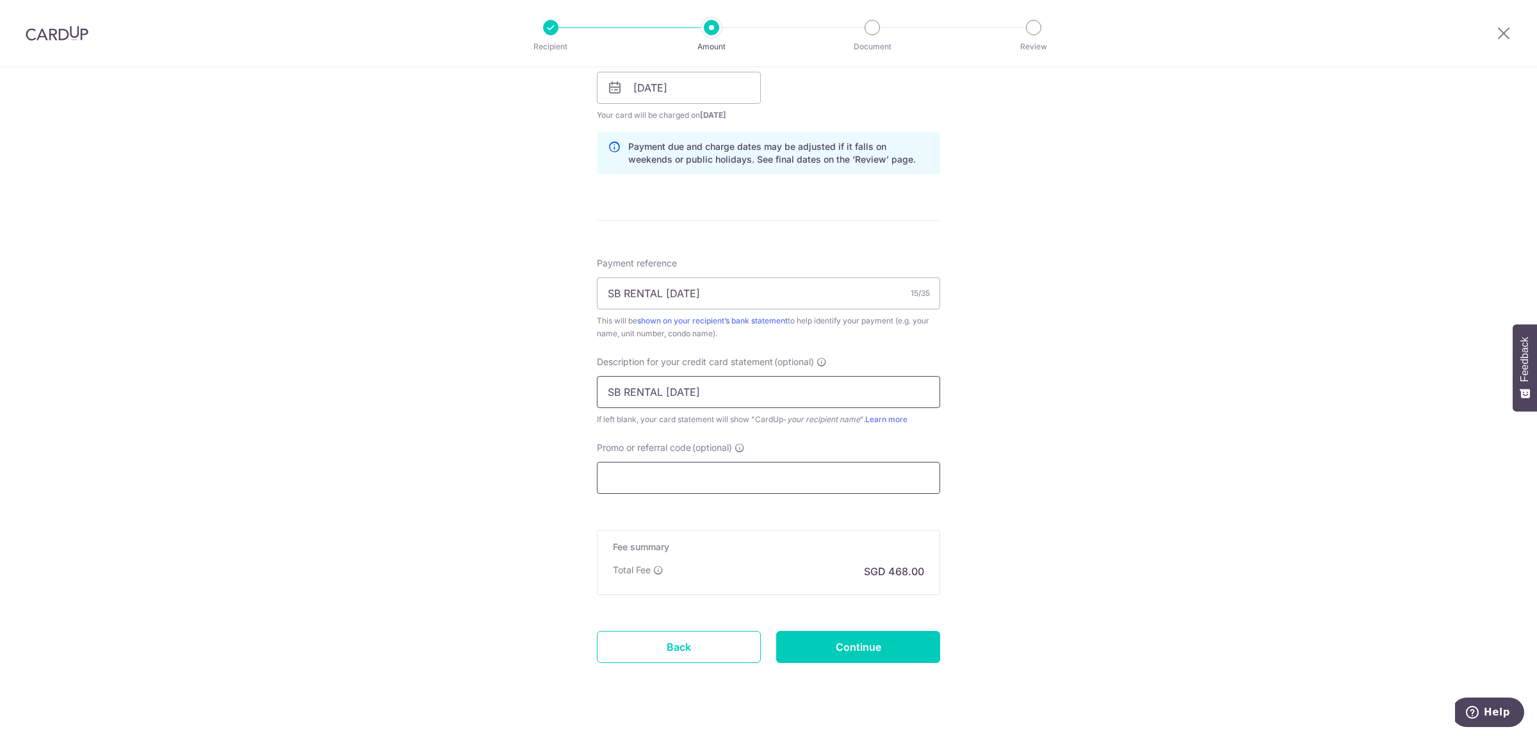
type input "SB RENTAL [DATE]"
click at [688, 480] on input "Promo or referral code (optional)" at bounding box center [768, 478] width 343 height 32
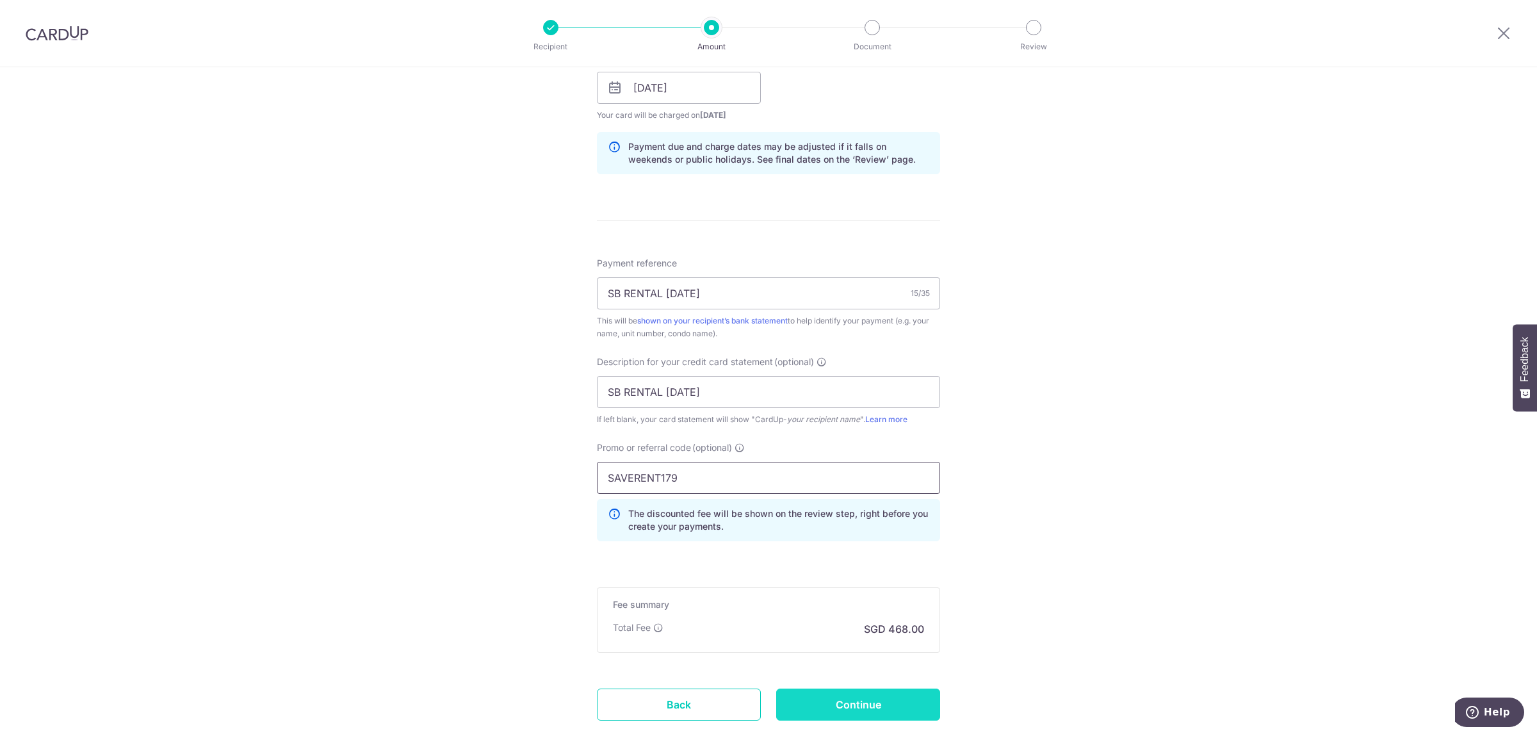
type input "SAVERENT179"
click at [909, 711] on input "Continue" at bounding box center [858, 704] width 164 height 32
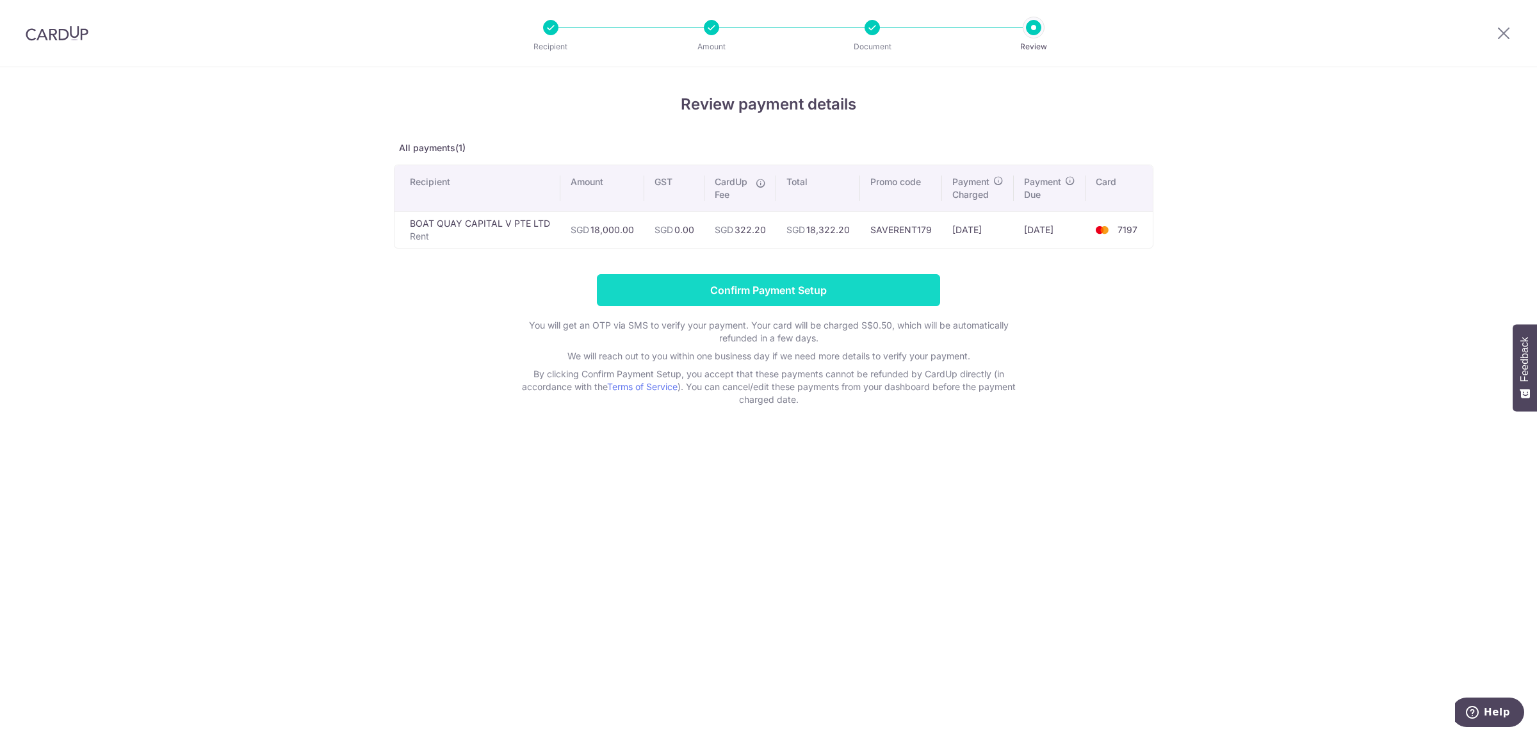
click at [832, 287] on input "Confirm Payment Setup" at bounding box center [768, 290] width 343 height 32
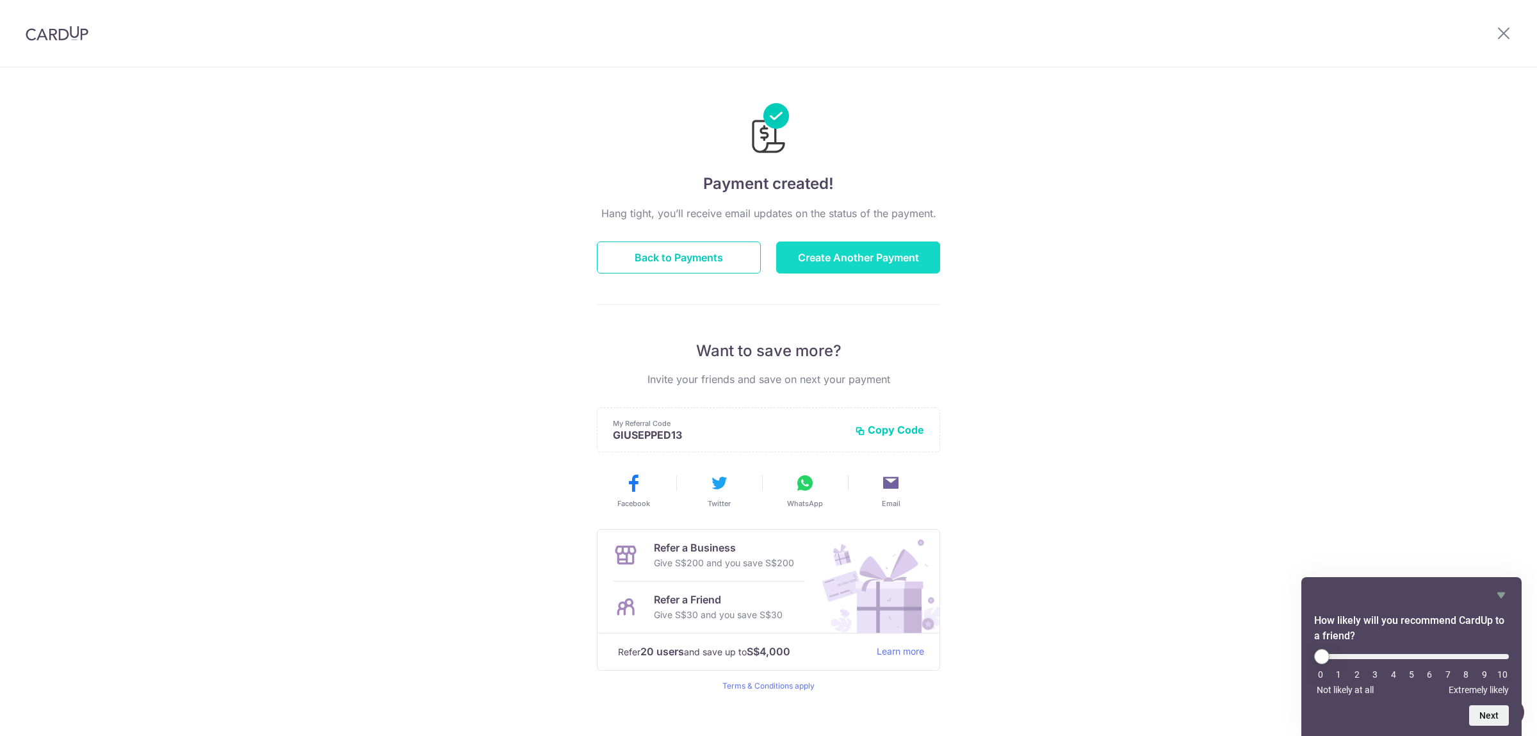
click at [833, 256] on button "Create Another Payment" at bounding box center [858, 257] width 164 height 32
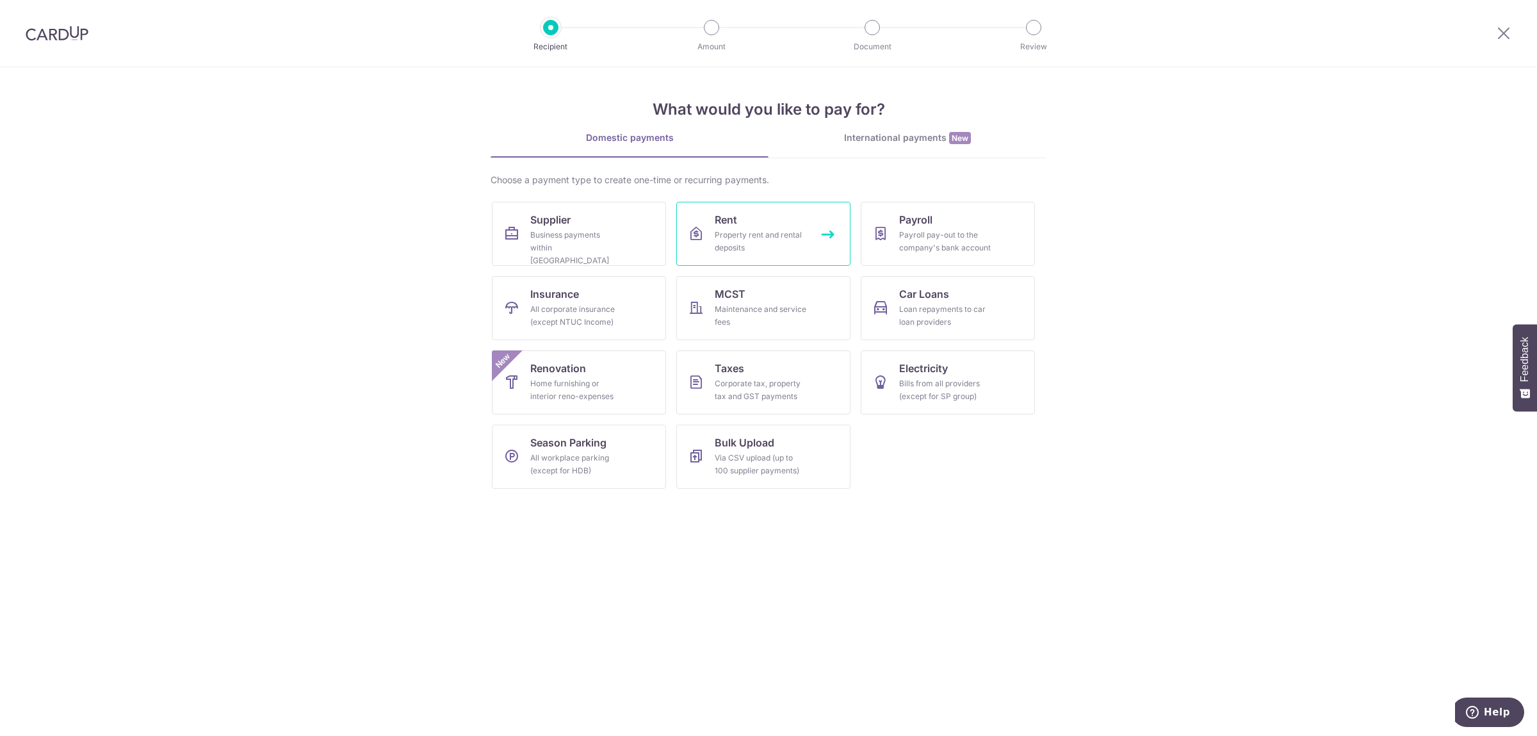
click at [808, 241] on link "Rent Property rent and rental deposits" at bounding box center [763, 234] width 174 height 64
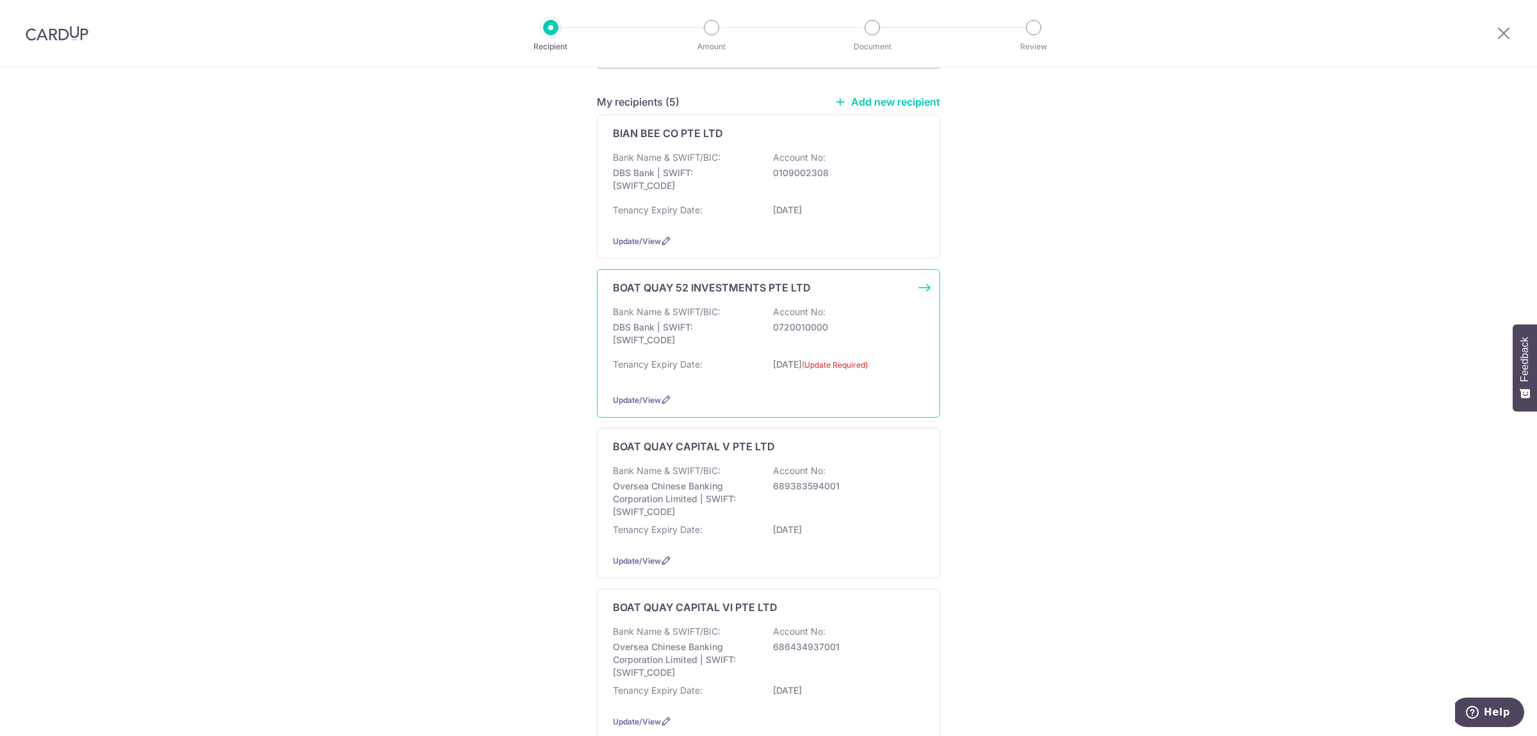
scroll to position [202, 0]
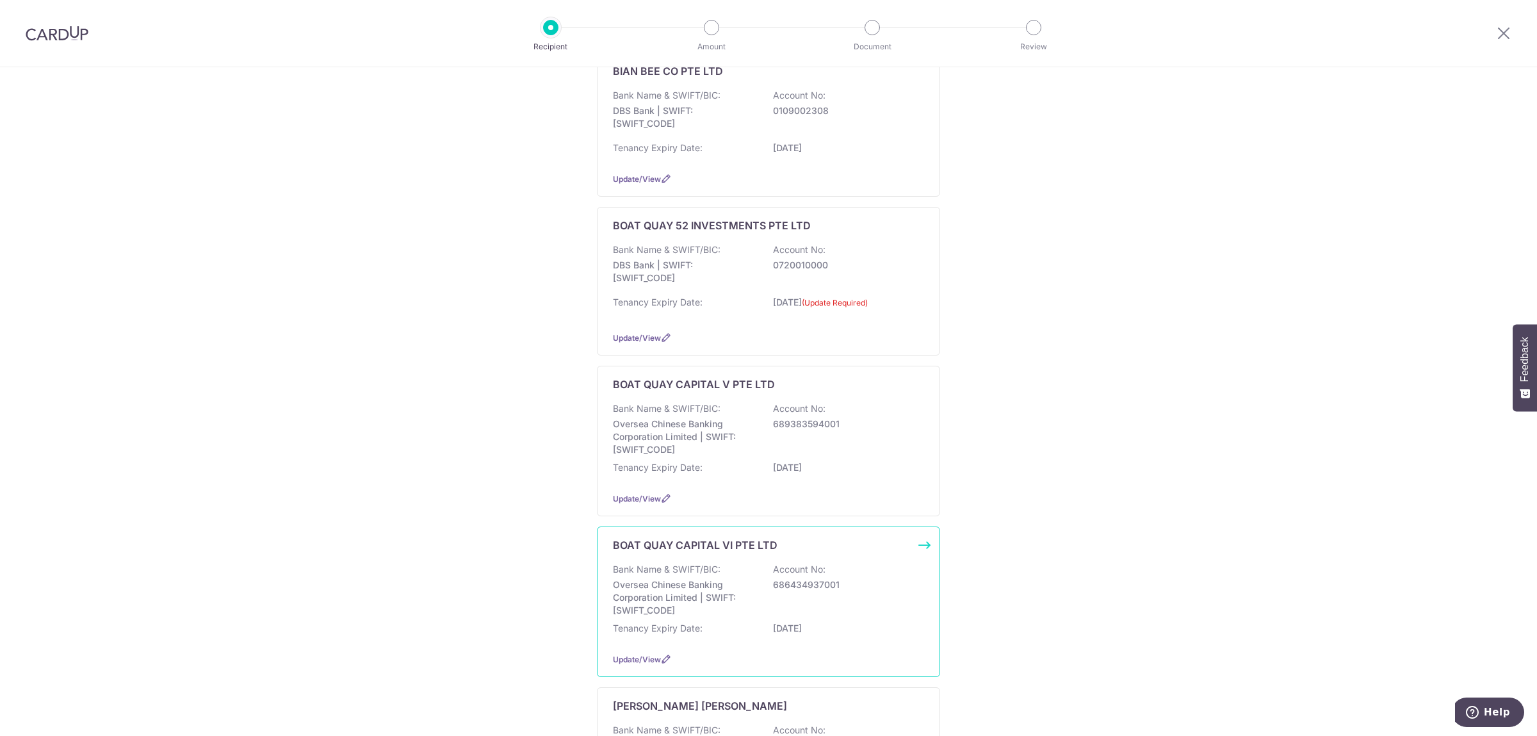
click at [808, 598] on div "BOAT QUAY CAPITAL VI PTE LTD Bank Name & SWIFT/BIC: Oversea Chinese Banking Cor…" at bounding box center [768, 601] width 343 height 150
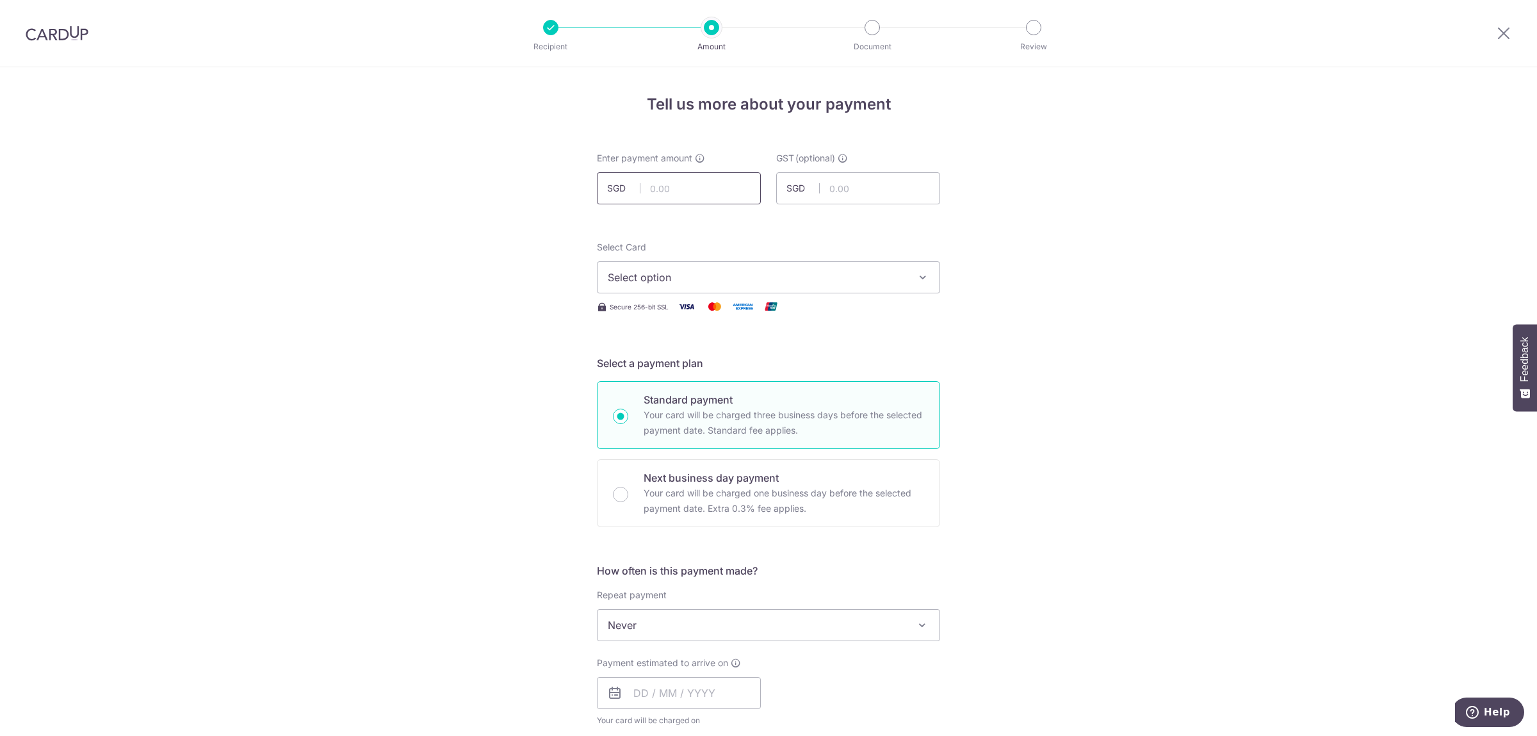
click at [658, 183] on input "text" at bounding box center [679, 188] width 164 height 32
type input "21,010.63"
click at [699, 276] on span "Select option" at bounding box center [757, 277] width 298 height 15
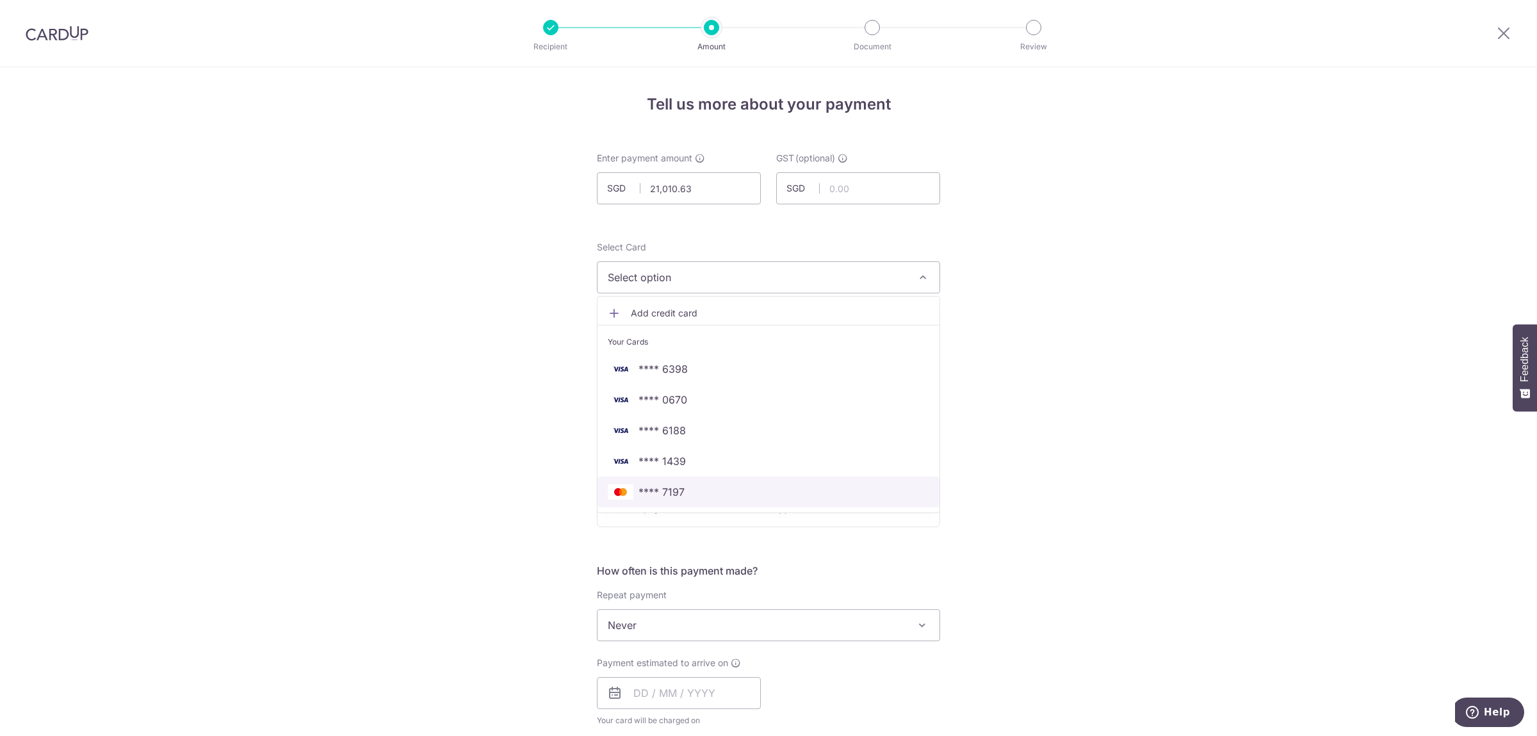
click at [685, 494] on span "**** 7197" at bounding box center [768, 491] width 321 height 15
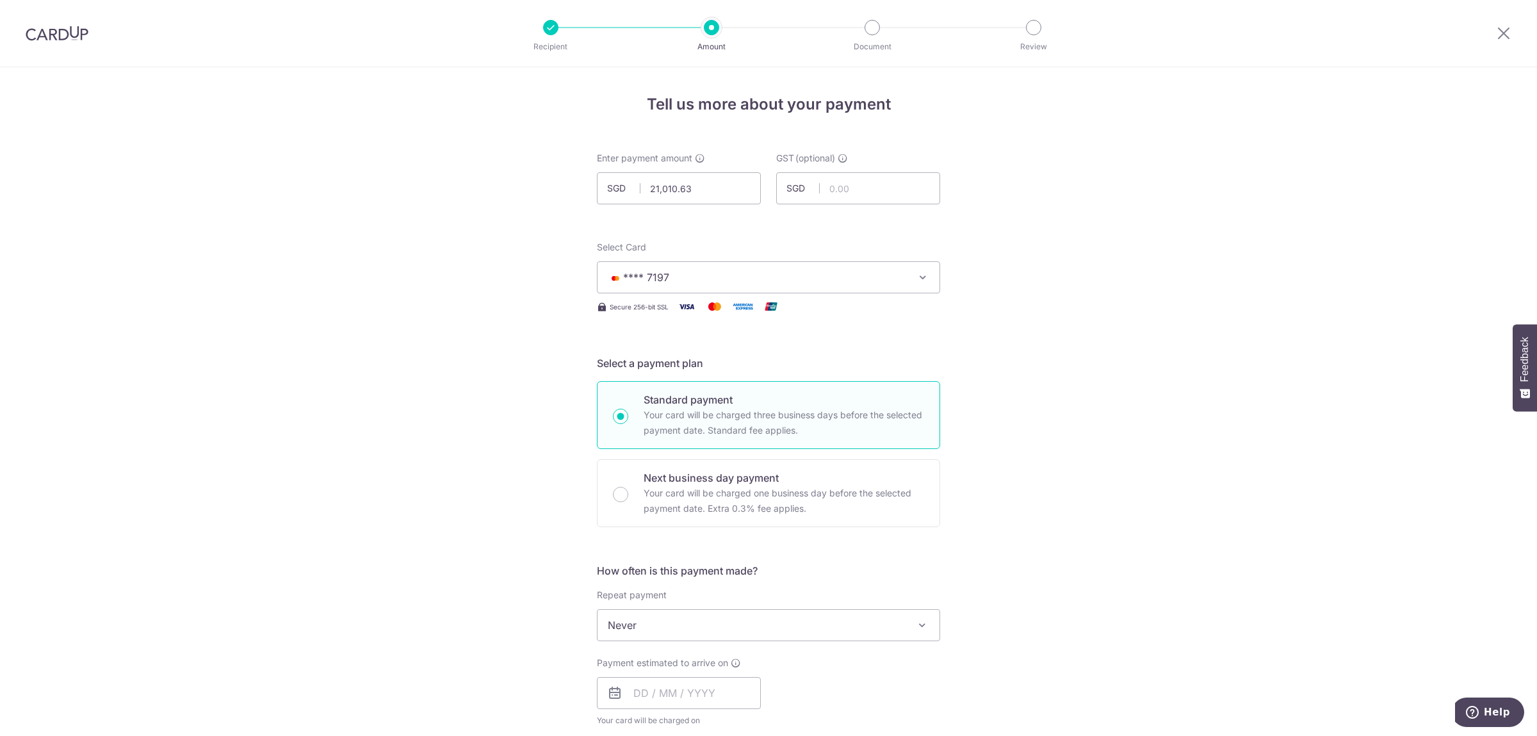
click at [733, 676] on div "Payment estimated to arrive on Your card will be charged on for the first payme…" at bounding box center [679, 691] width 164 height 70
click at [726, 688] on input "text" at bounding box center [679, 693] width 164 height 32
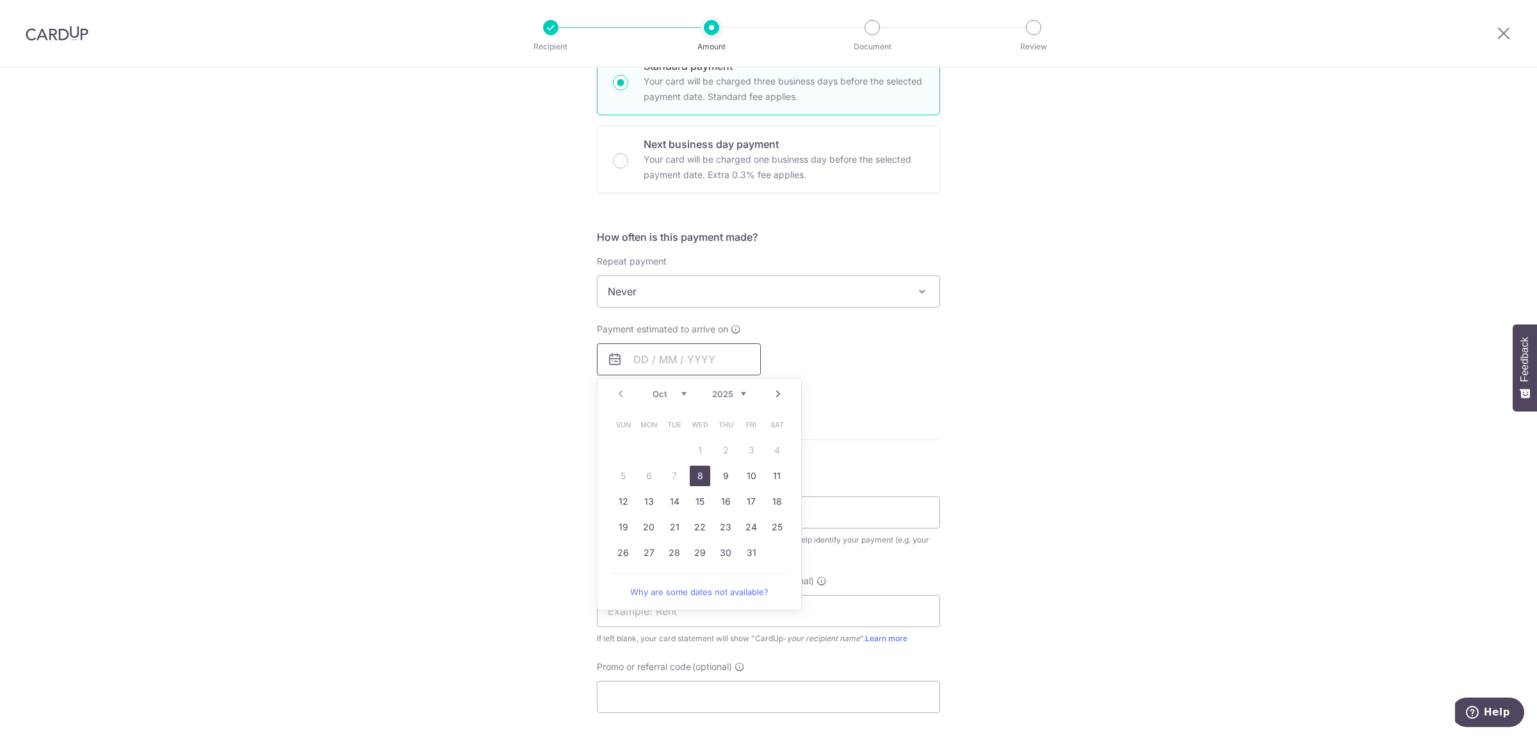
scroll to position [336, 0]
click at [705, 474] on link "8" at bounding box center [700, 473] width 20 height 20
type input "[DATE]"
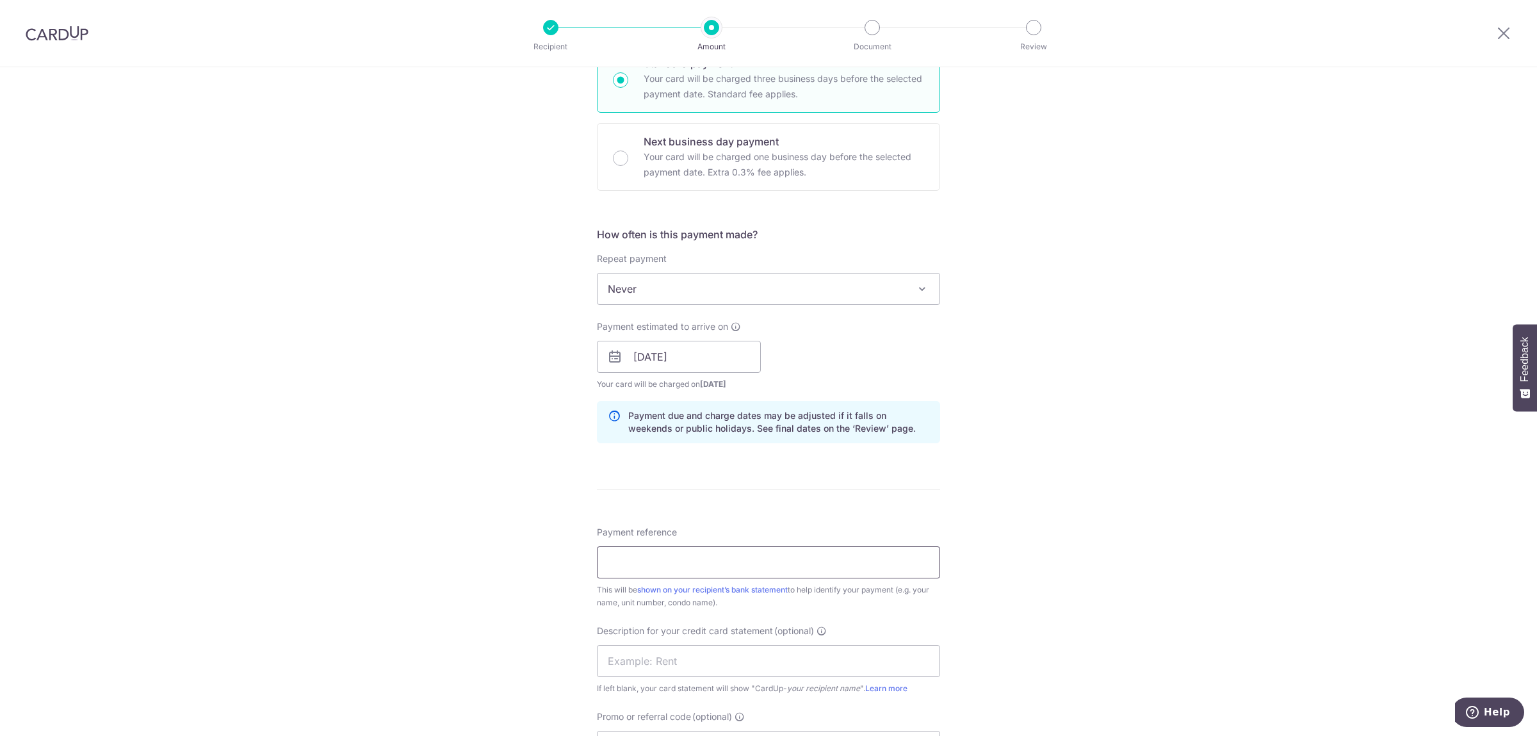
click at [698, 567] on input "Payment reference" at bounding box center [768, 562] width 343 height 32
drag, startPoint x: 717, startPoint y: 560, endPoint x: 340, endPoint y: 517, distance: 379.5
click at [597, 546] on input "SB [DATE] RENT" at bounding box center [768, 562] width 343 height 32
type input "SB [DATE] RENT"
click at [647, 659] on input "text" at bounding box center [768, 661] width 343 height 32
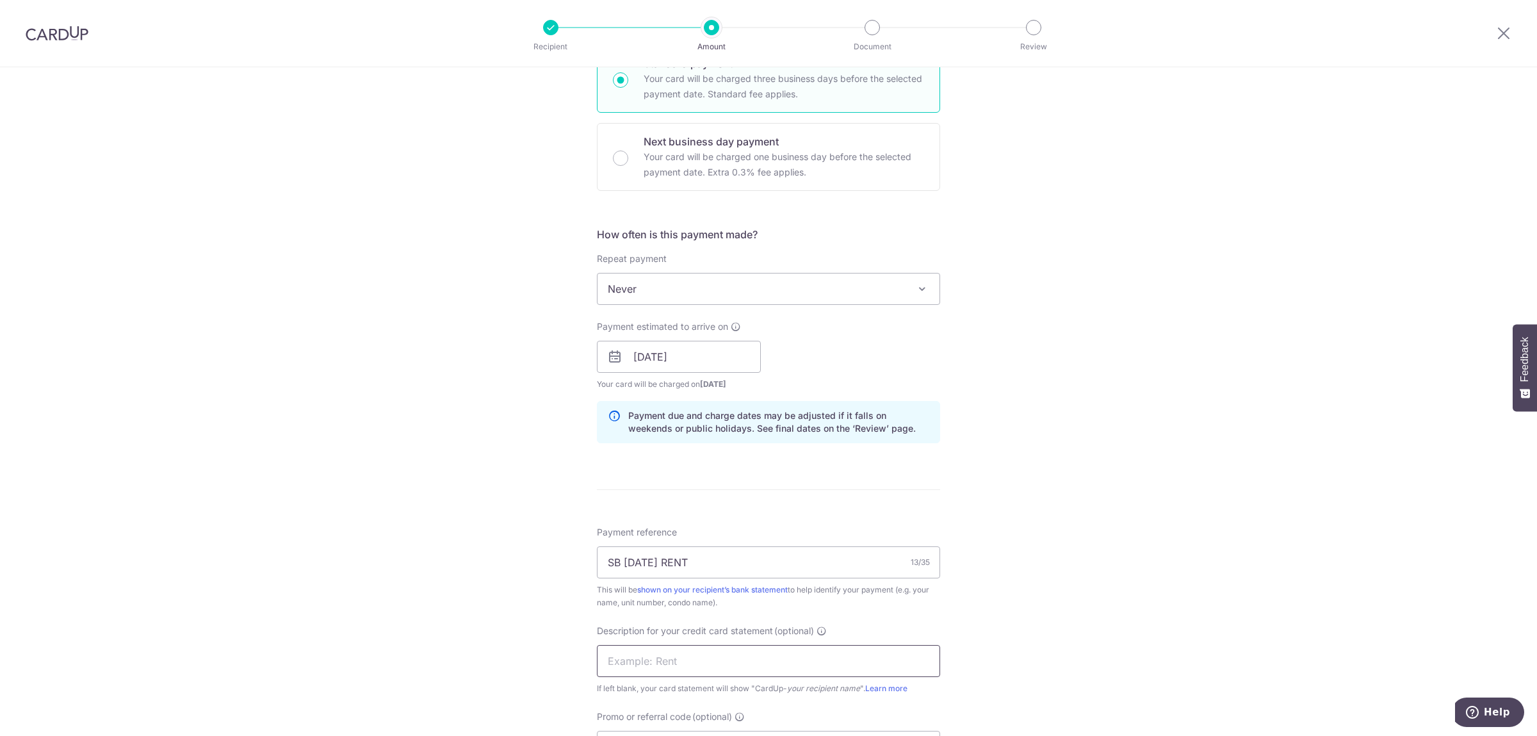
paste input "SB [DATE] RENT"
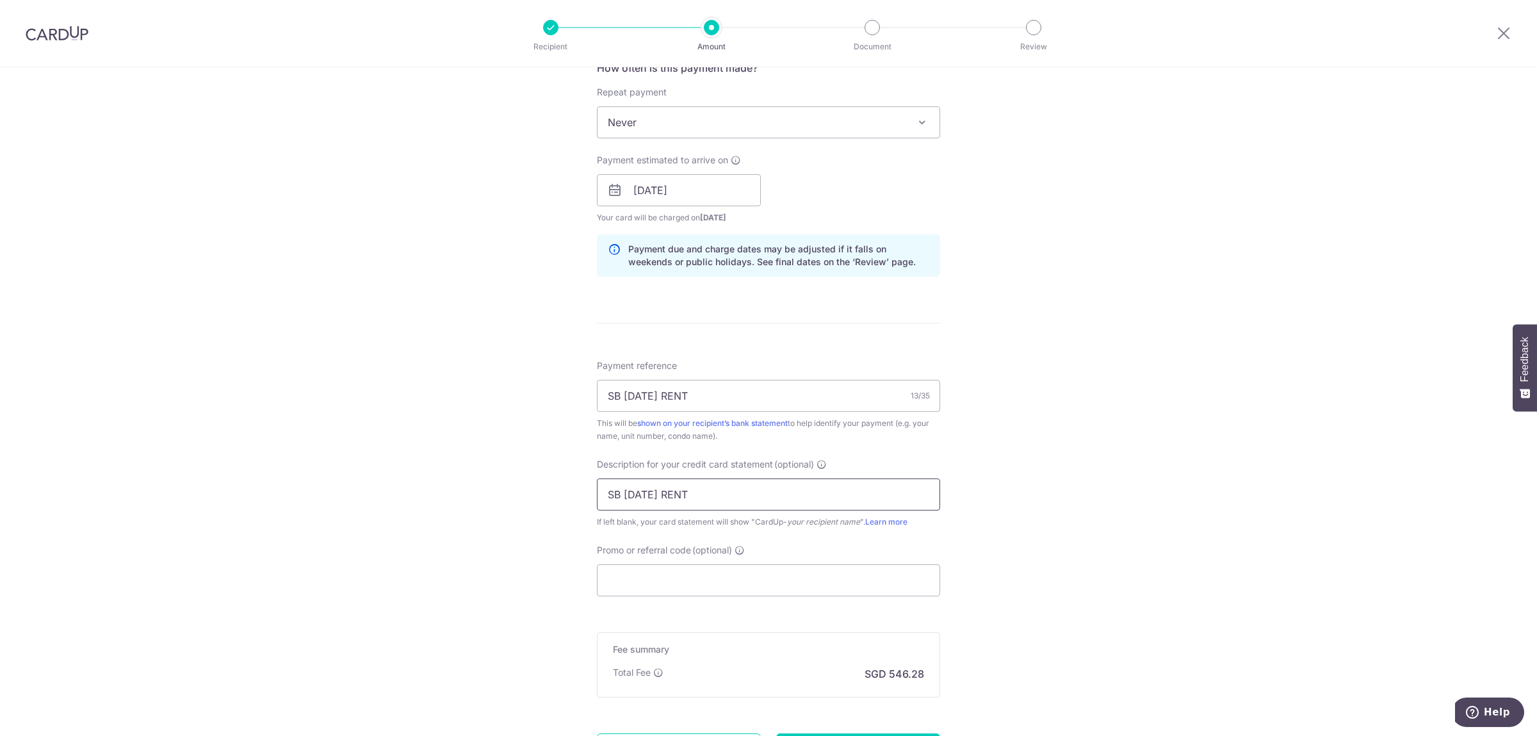
scroll to position [538, 0]
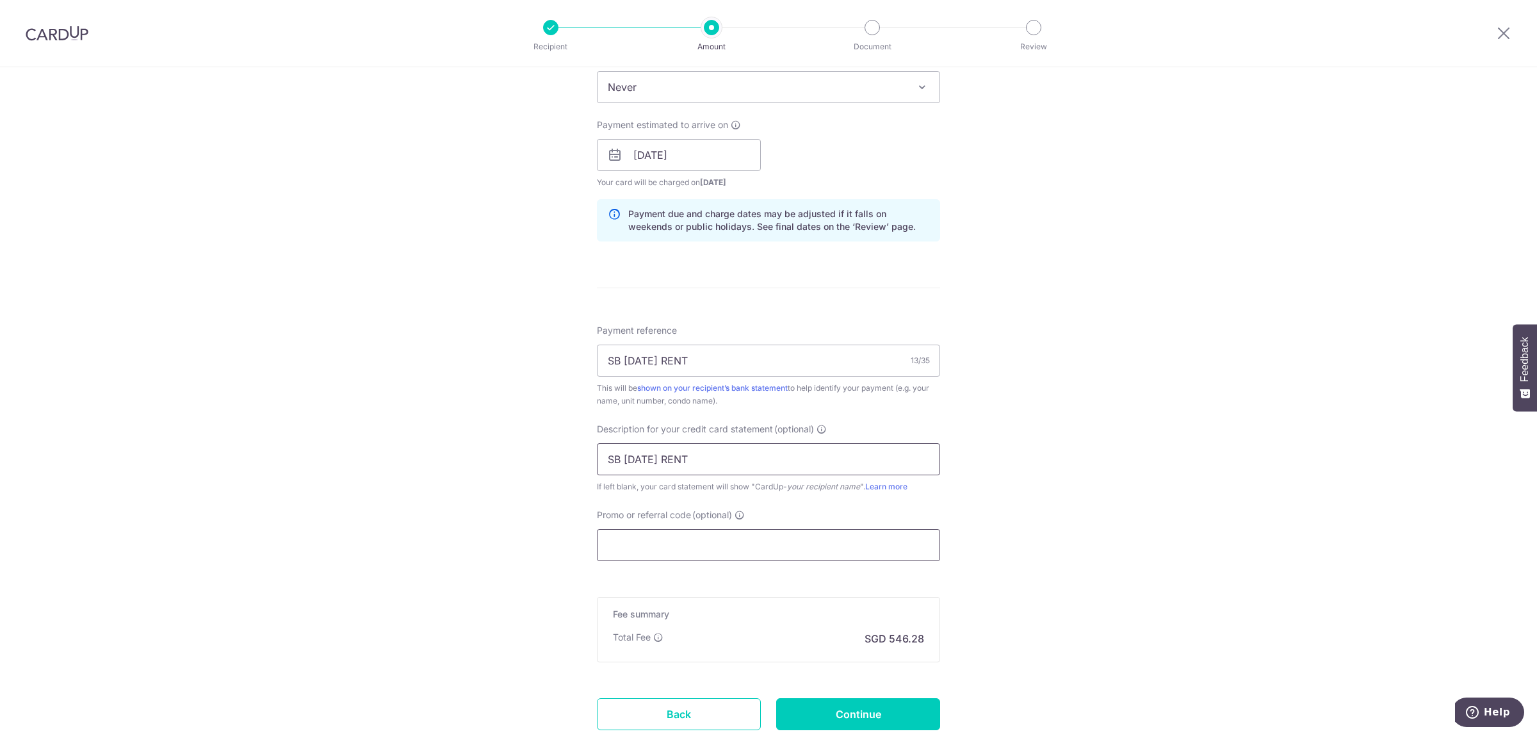
type input "SB [DATE] RENT"
click at [807, 551] on input "Promo or referral code (optional)" at bounding box center [768, 545] width 343 height 32
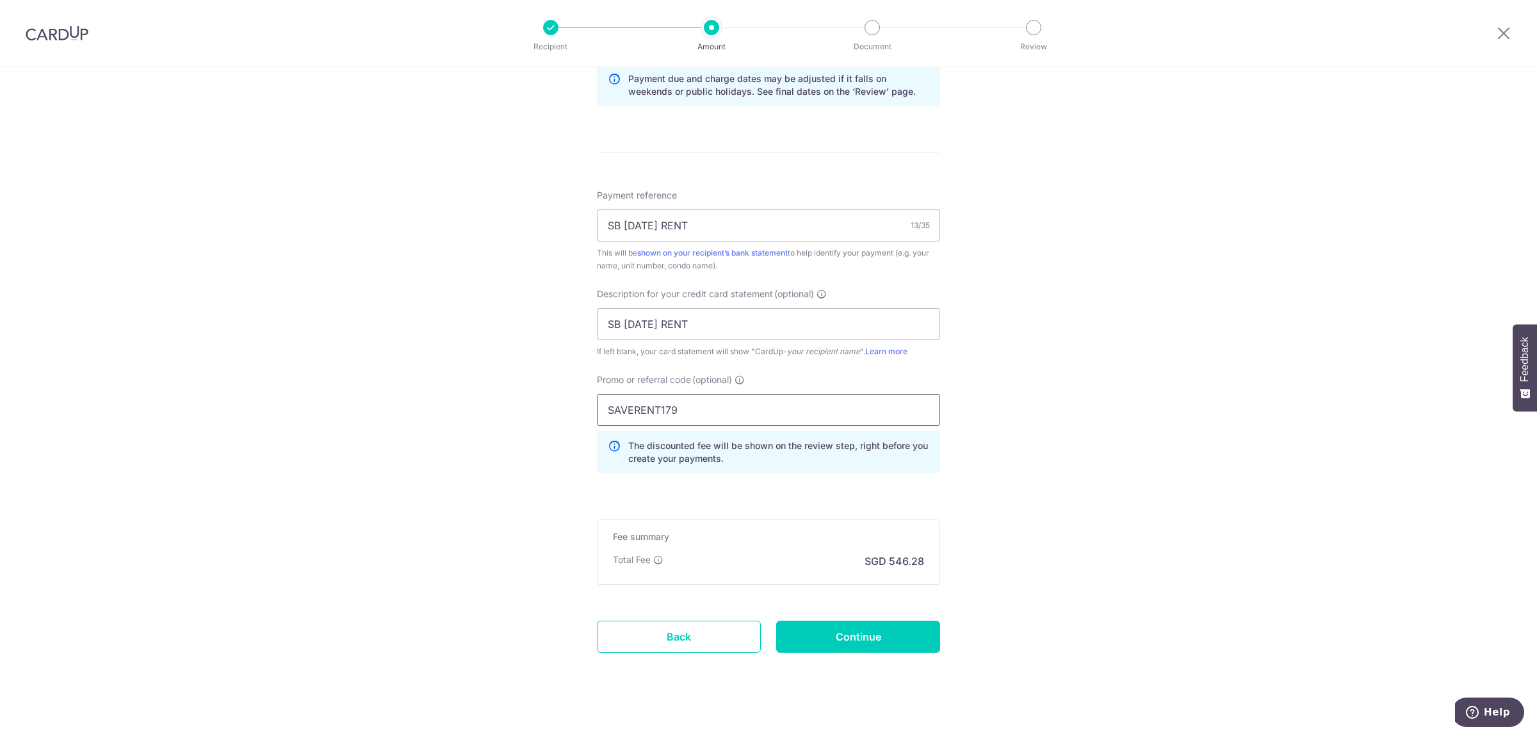
scroll to position [688, 0]
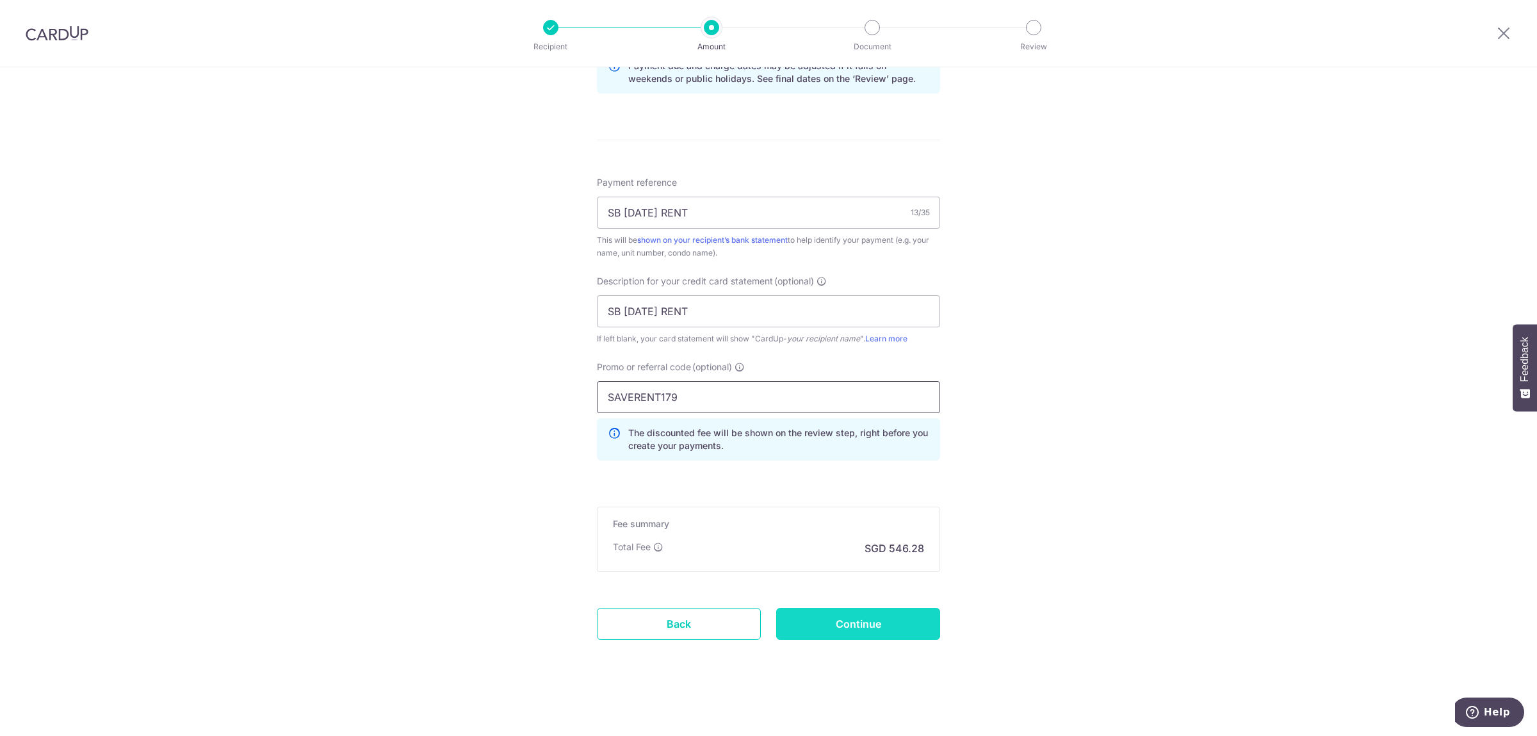
type input "SAVERENT179"
click at [856, 623] on input "Continue" at bounding box center [858, 624] width 164 height 32
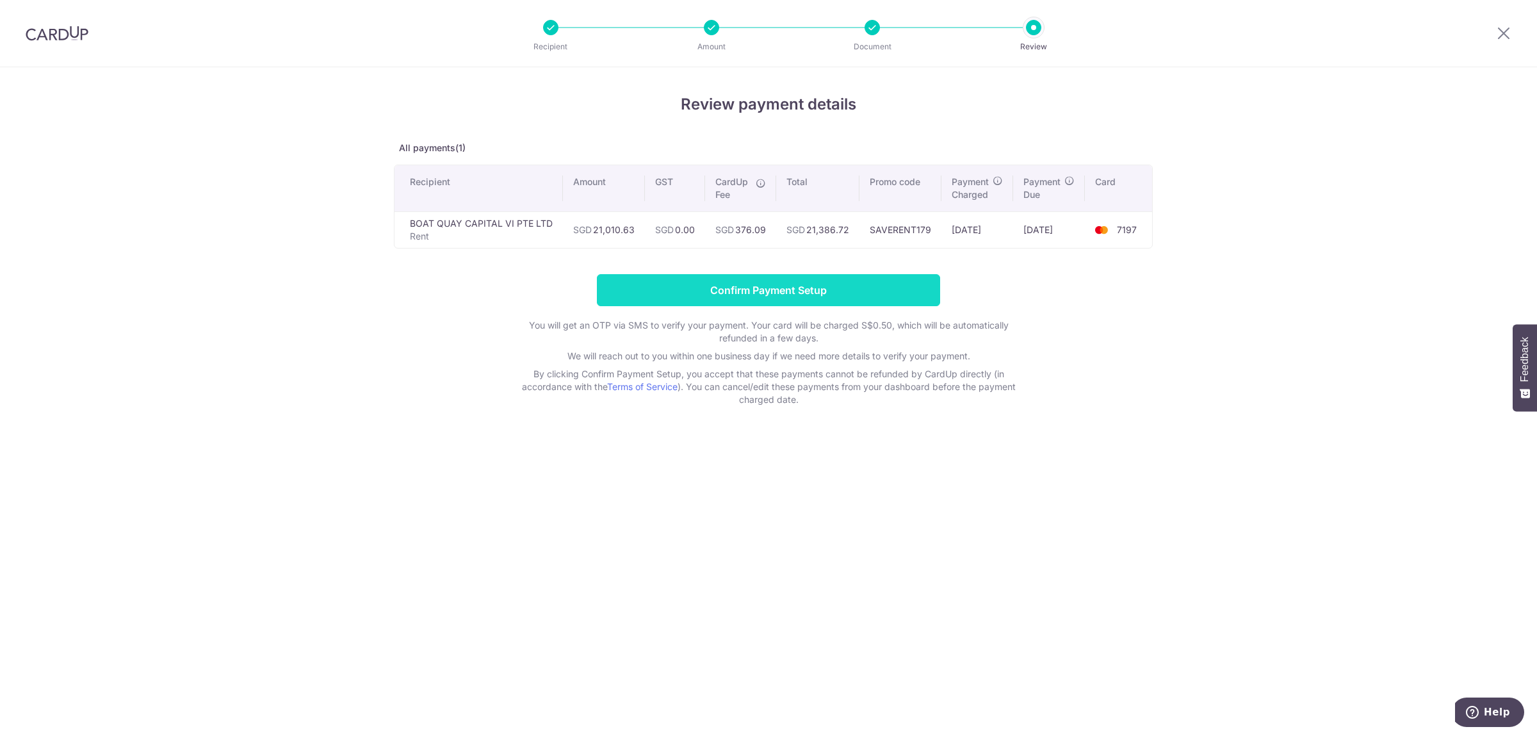
click at [761, 288] on input "Confirm Payment Setup" at bounding box center [768, 290] width 343 height 32
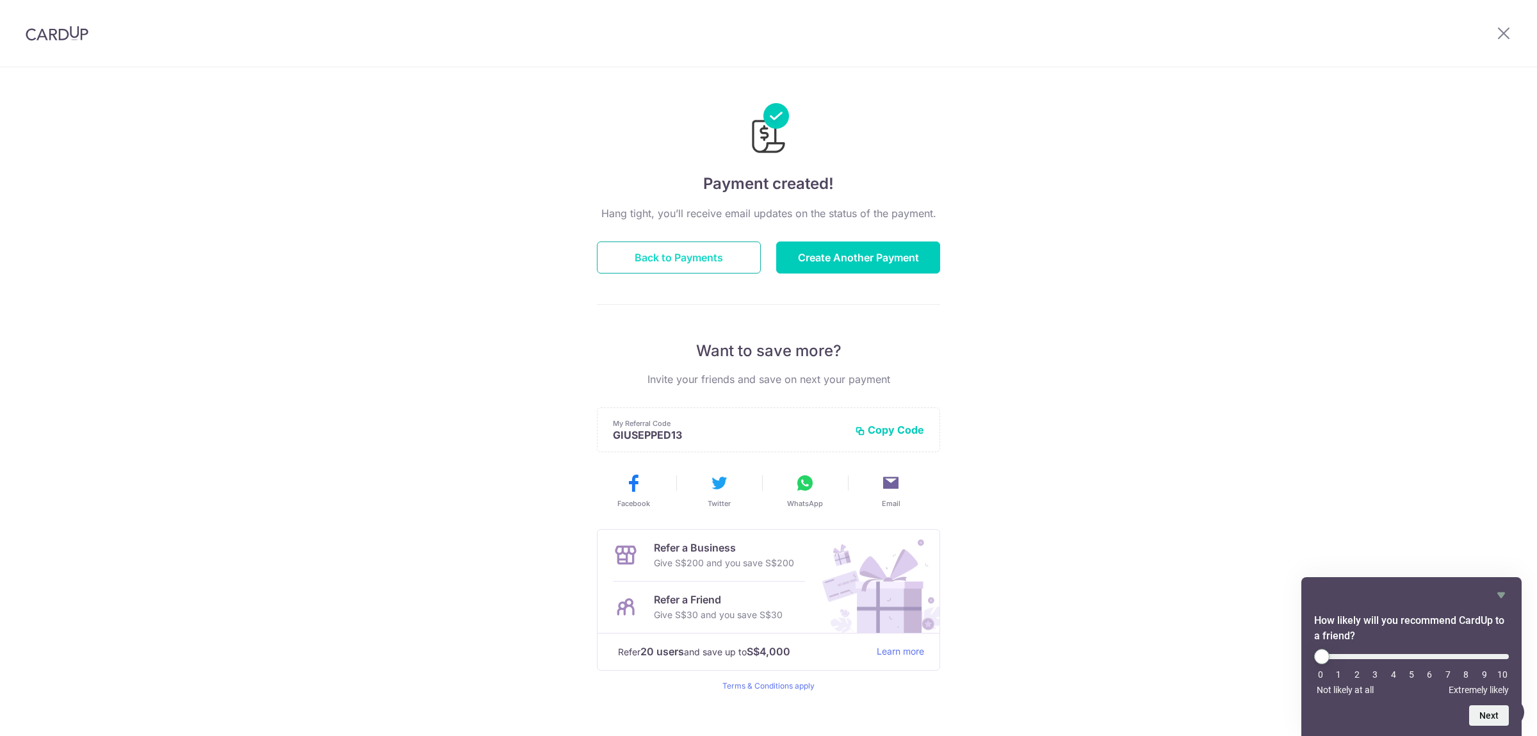
click at [686, 263] on button "Back to Payments" at bounding box center [679, 257] width 164 height 32
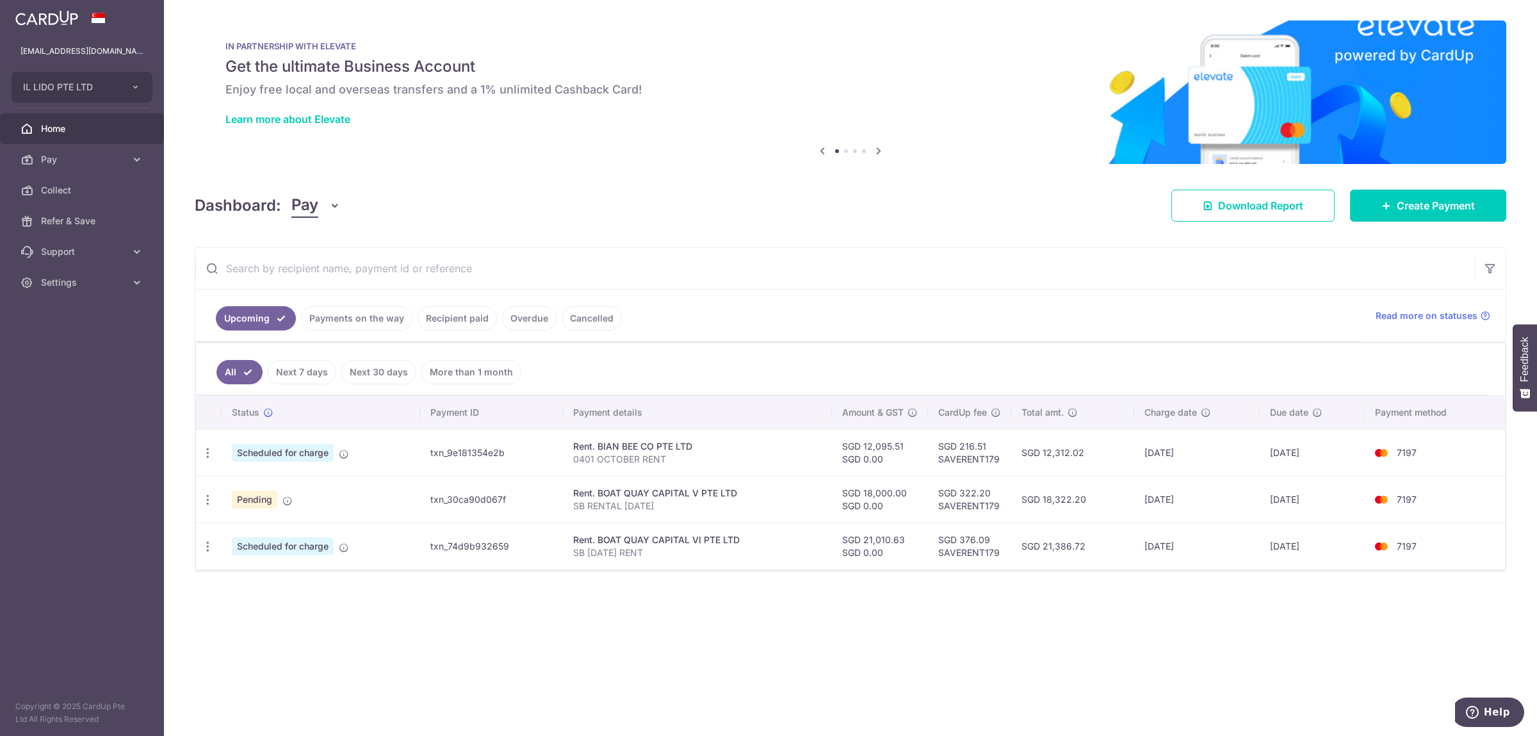
click at [333, 320] on link "Payments on the way" at bounding box center [356, 318] width 111 height 24
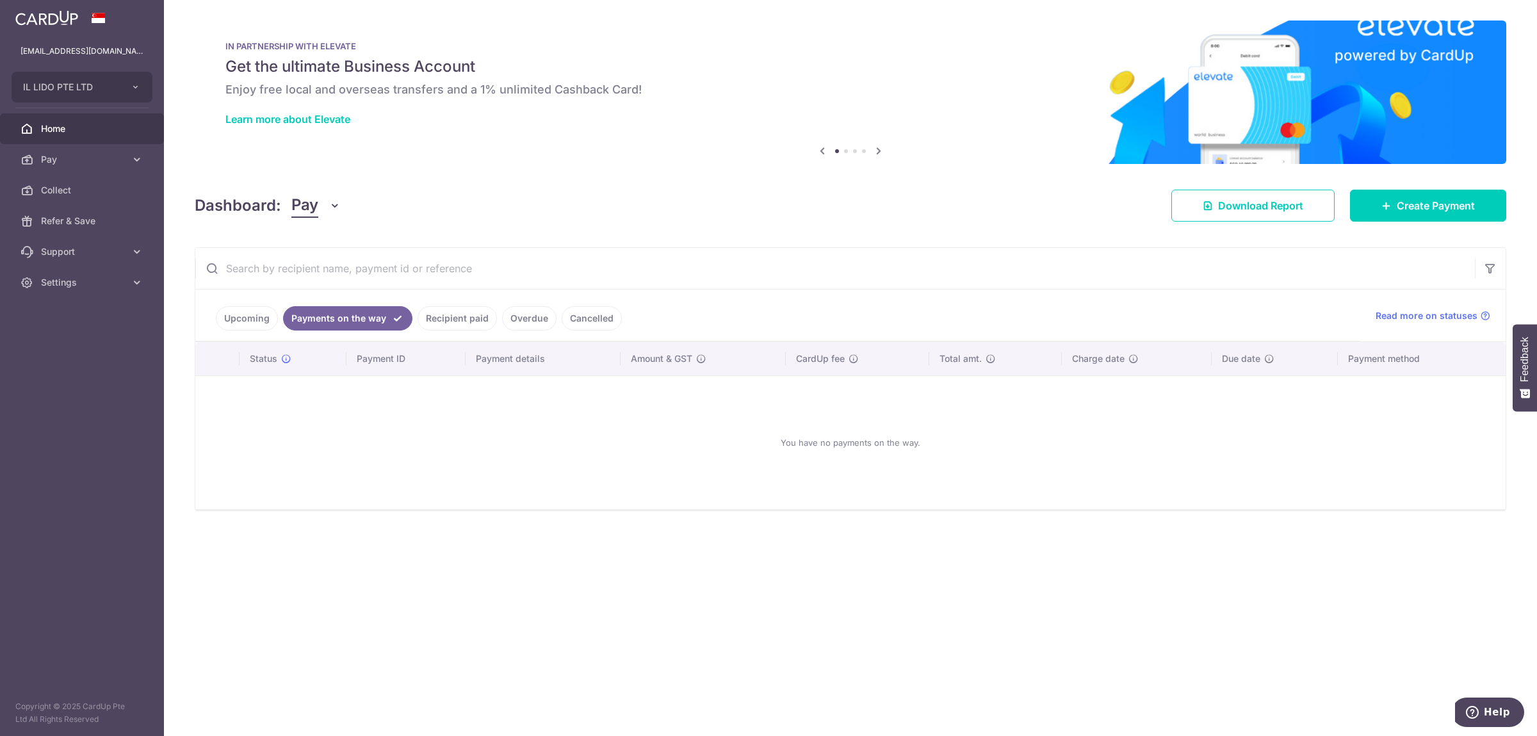
click at [241, 323] on link "Upcoming" at bounding box center [247, 318] width 62 height 24
